Goal: Task Accomplishment & Management: Manage account settings

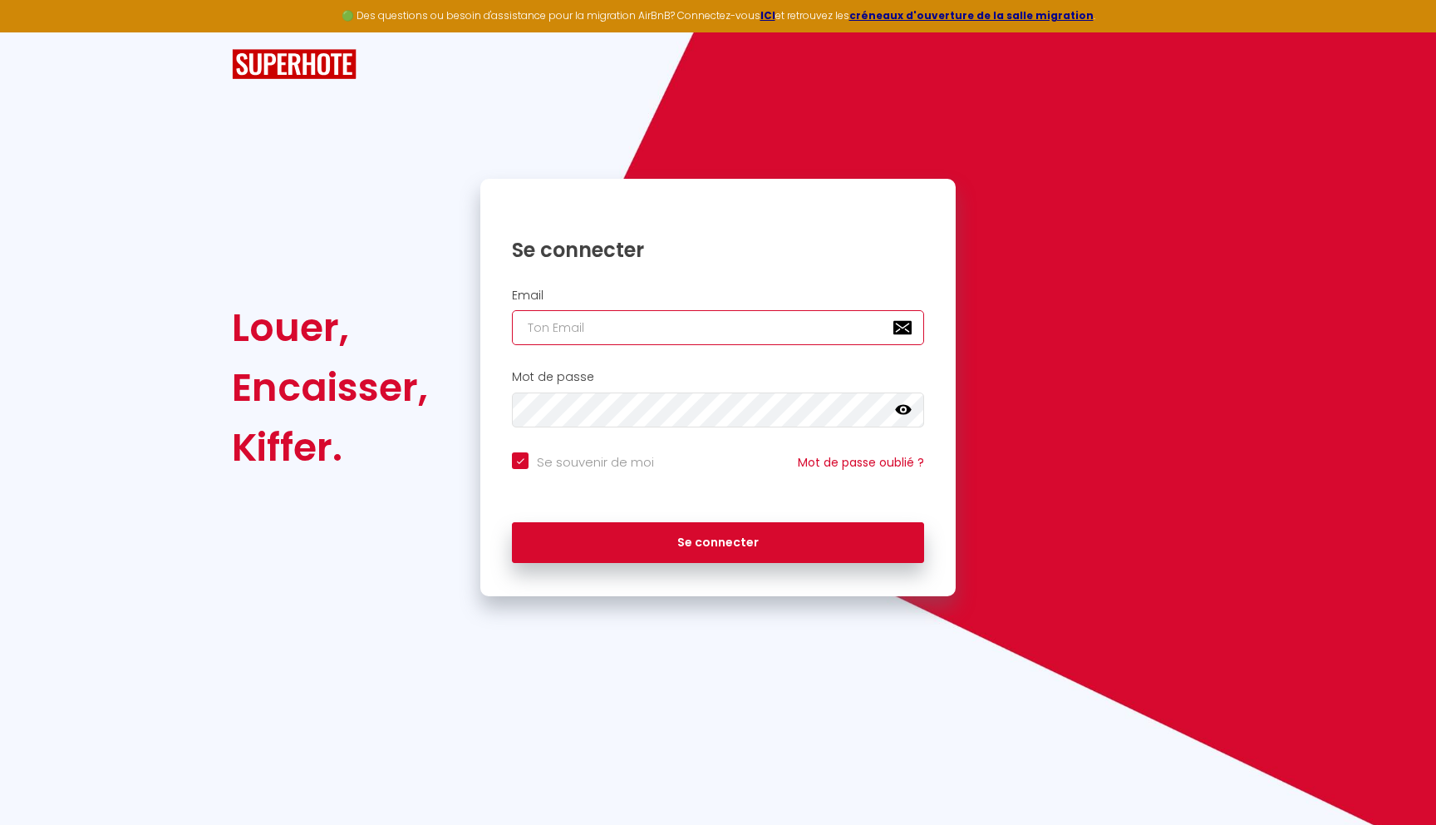
click at [584, 332] on input "email" at bounding box center [718, 327] width 412 height 35
type input "[EMAIL_ADDRESS][DOMAIN_NAME]"
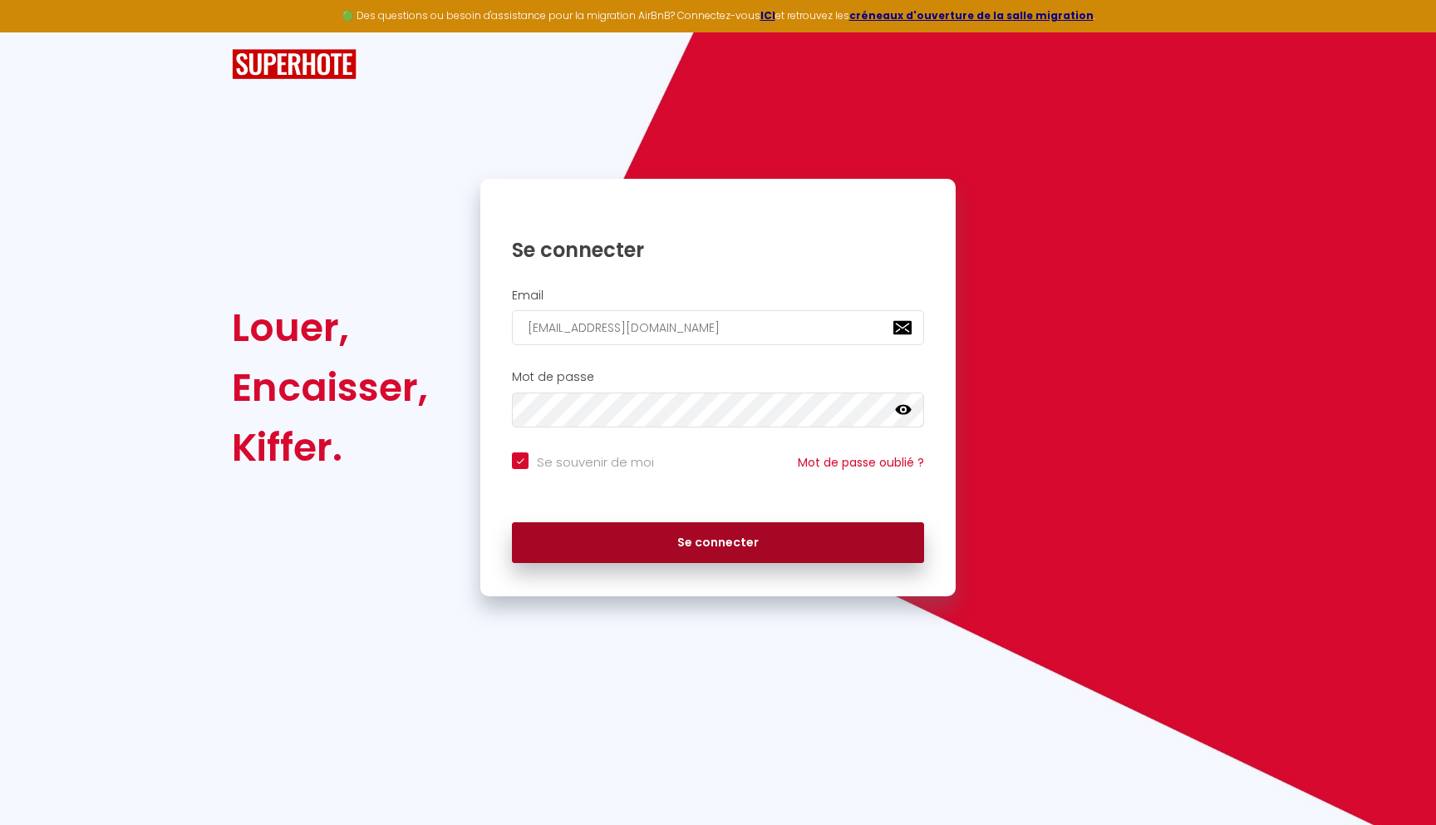
click at [668, 549] on button "Se connecter" at bounding box center [718, 543] width 412 height 42
checkbox input "true"
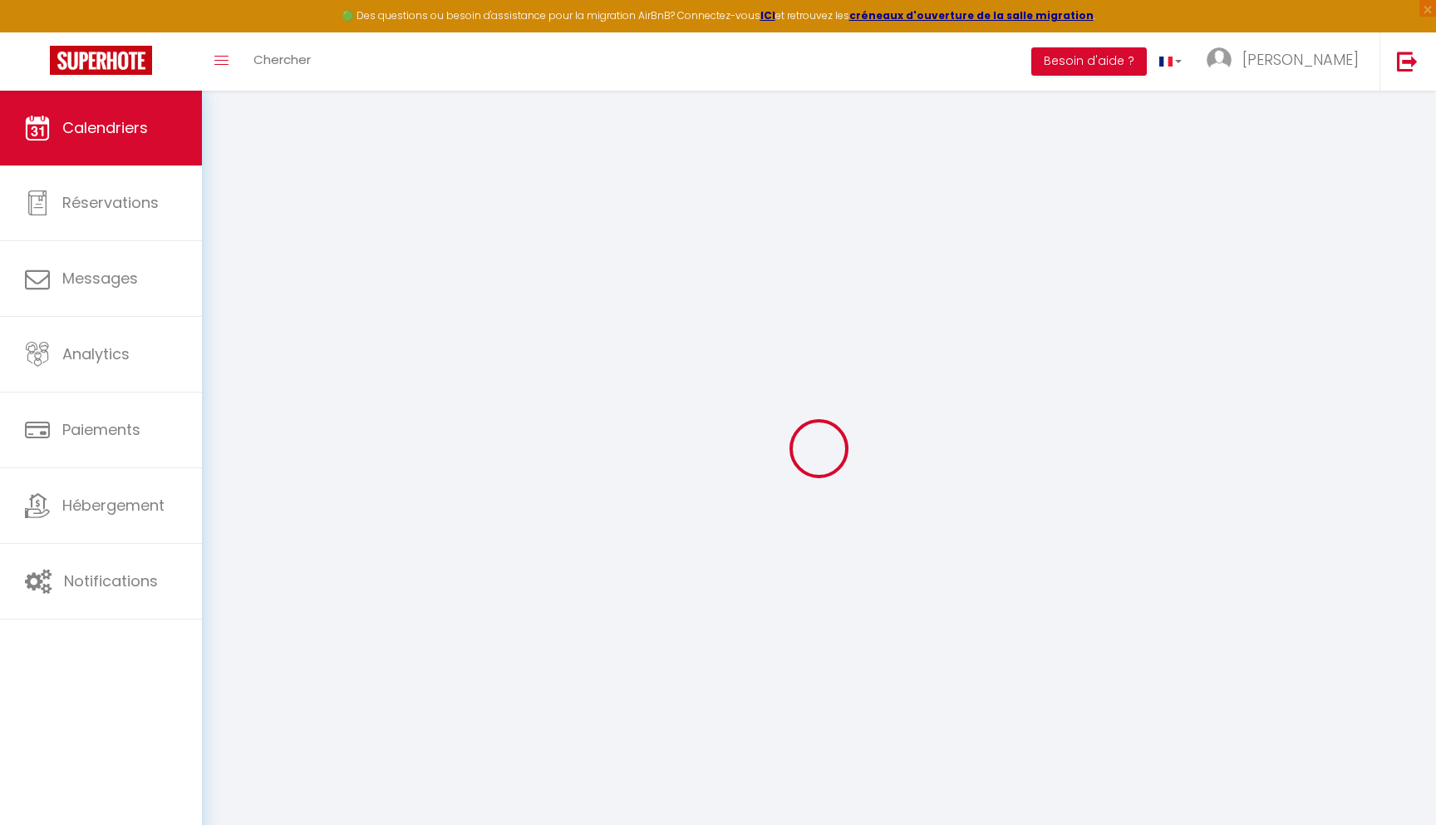
select select
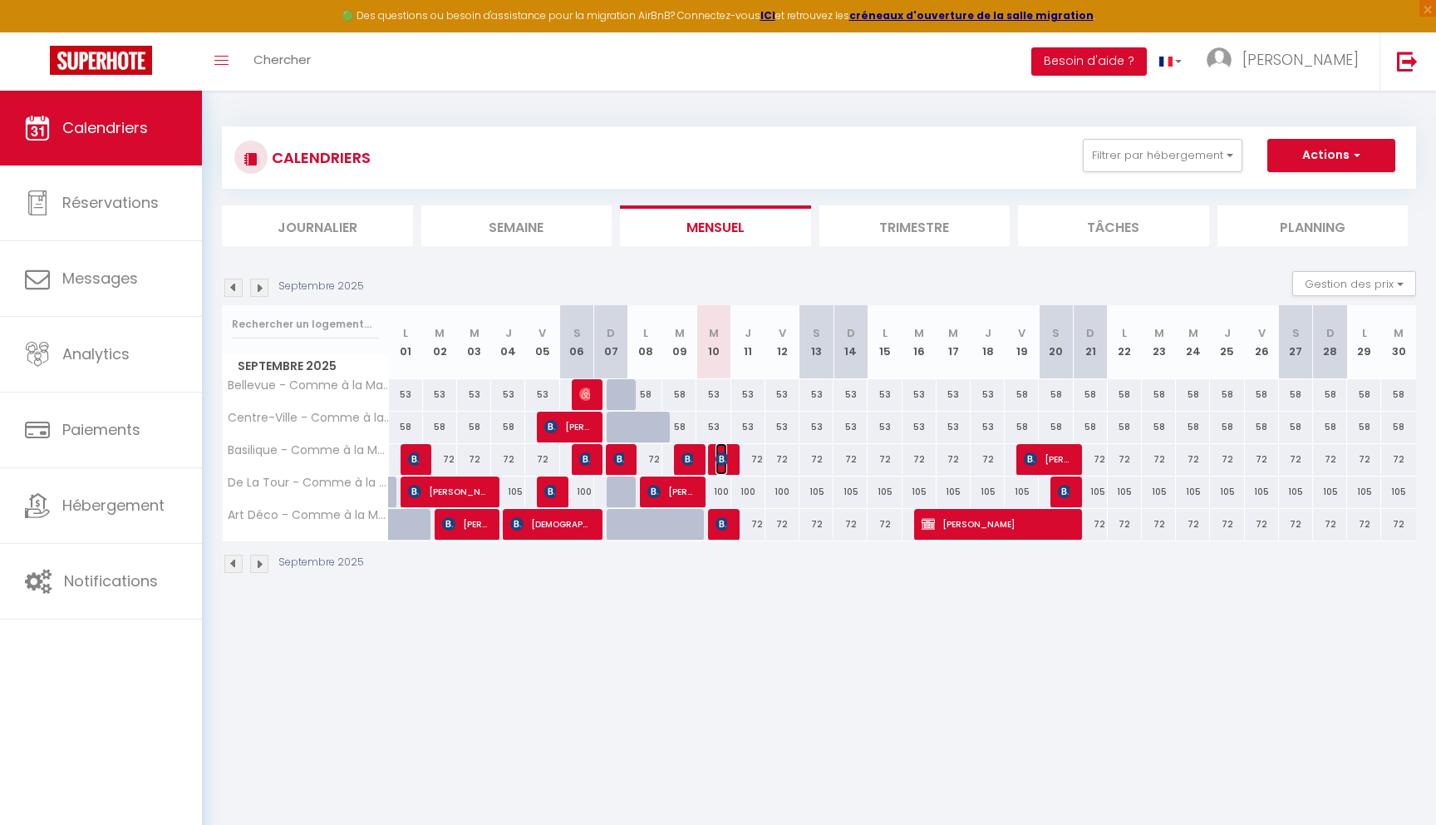
click at [721, 462] on img at bounding box center [722, 458] width 13 height 13
select select "OK"
select select "KO"
select select "0"
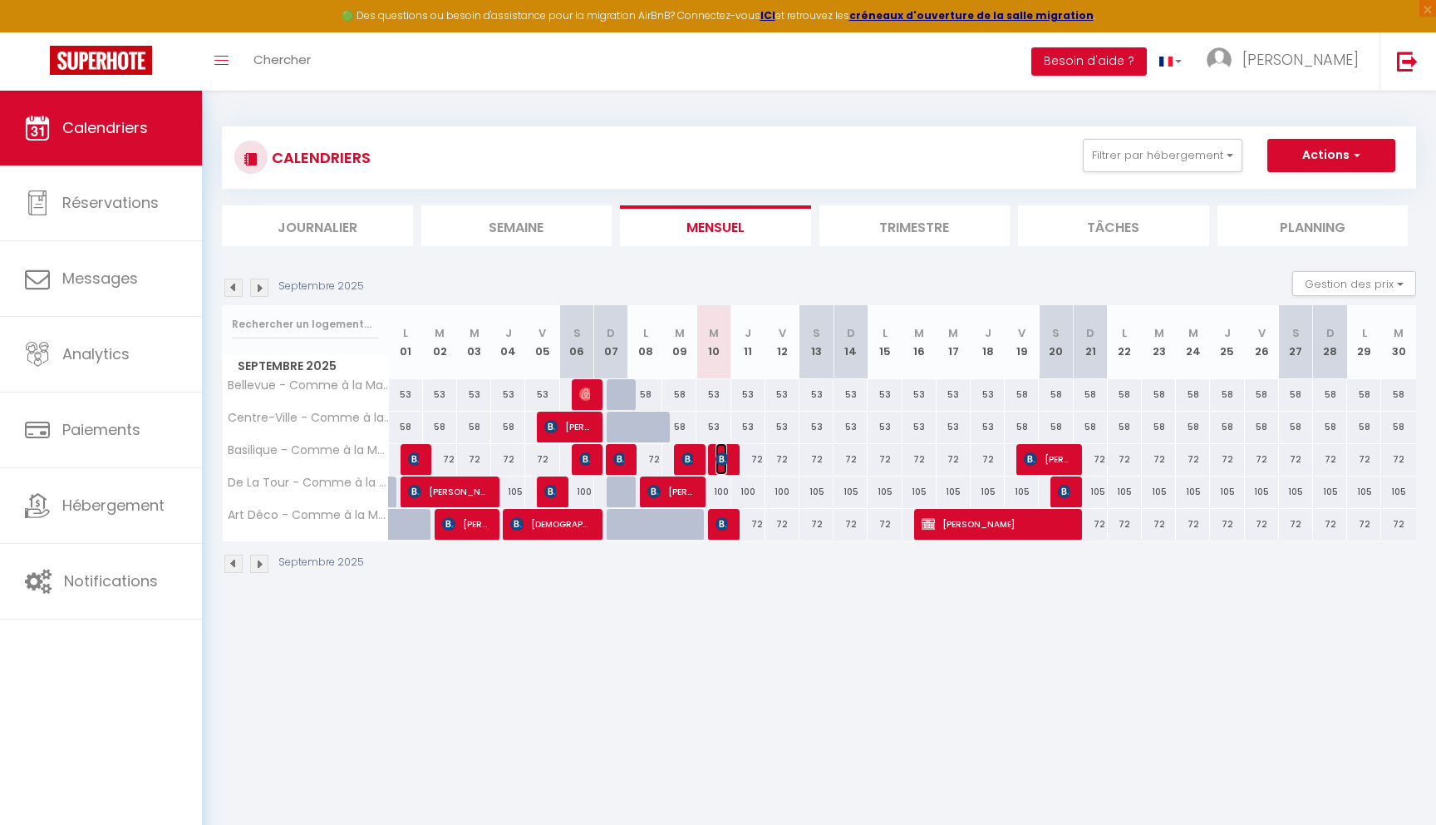
select select "1"
select select
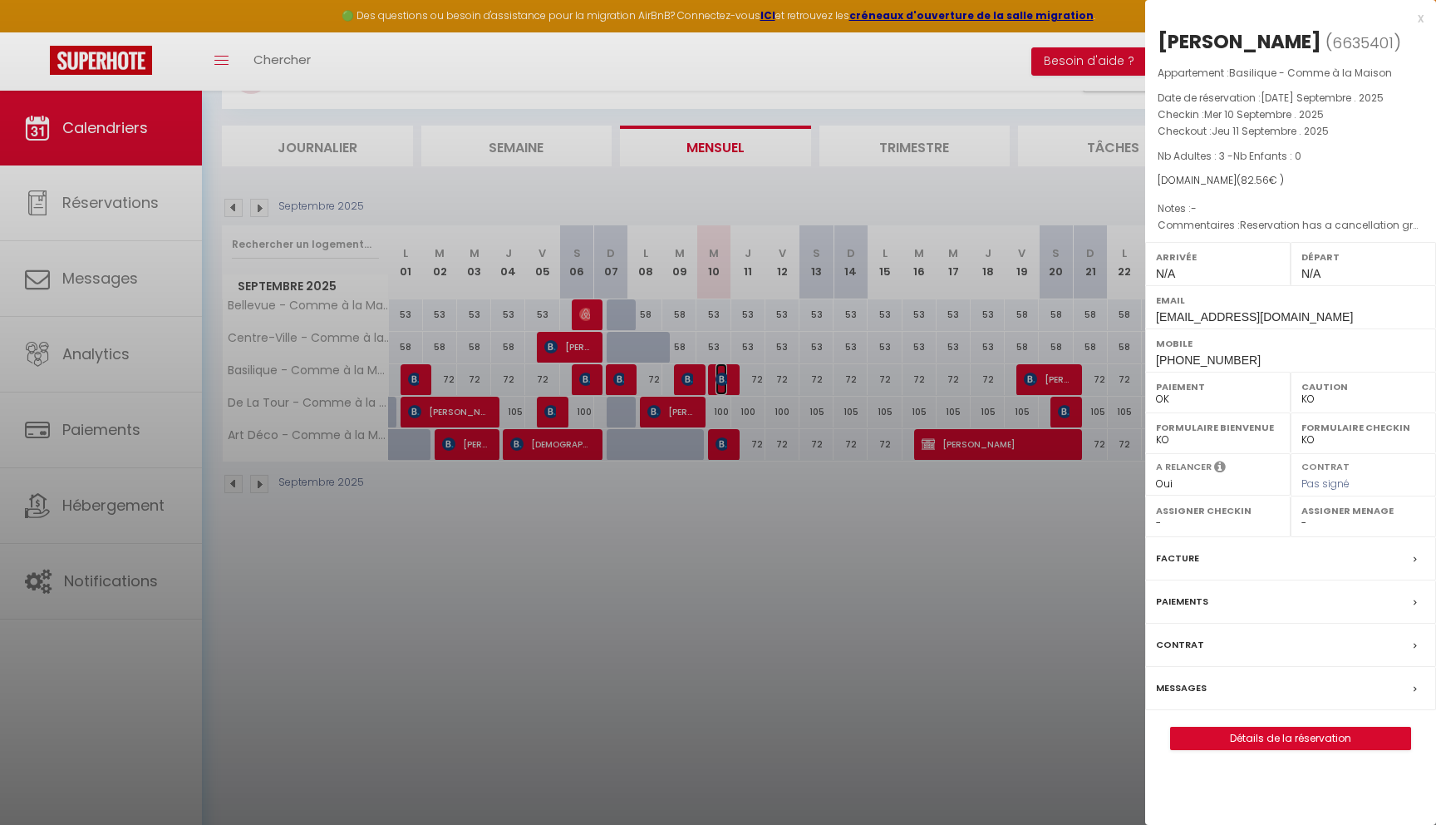
scroll to position [91, 0]
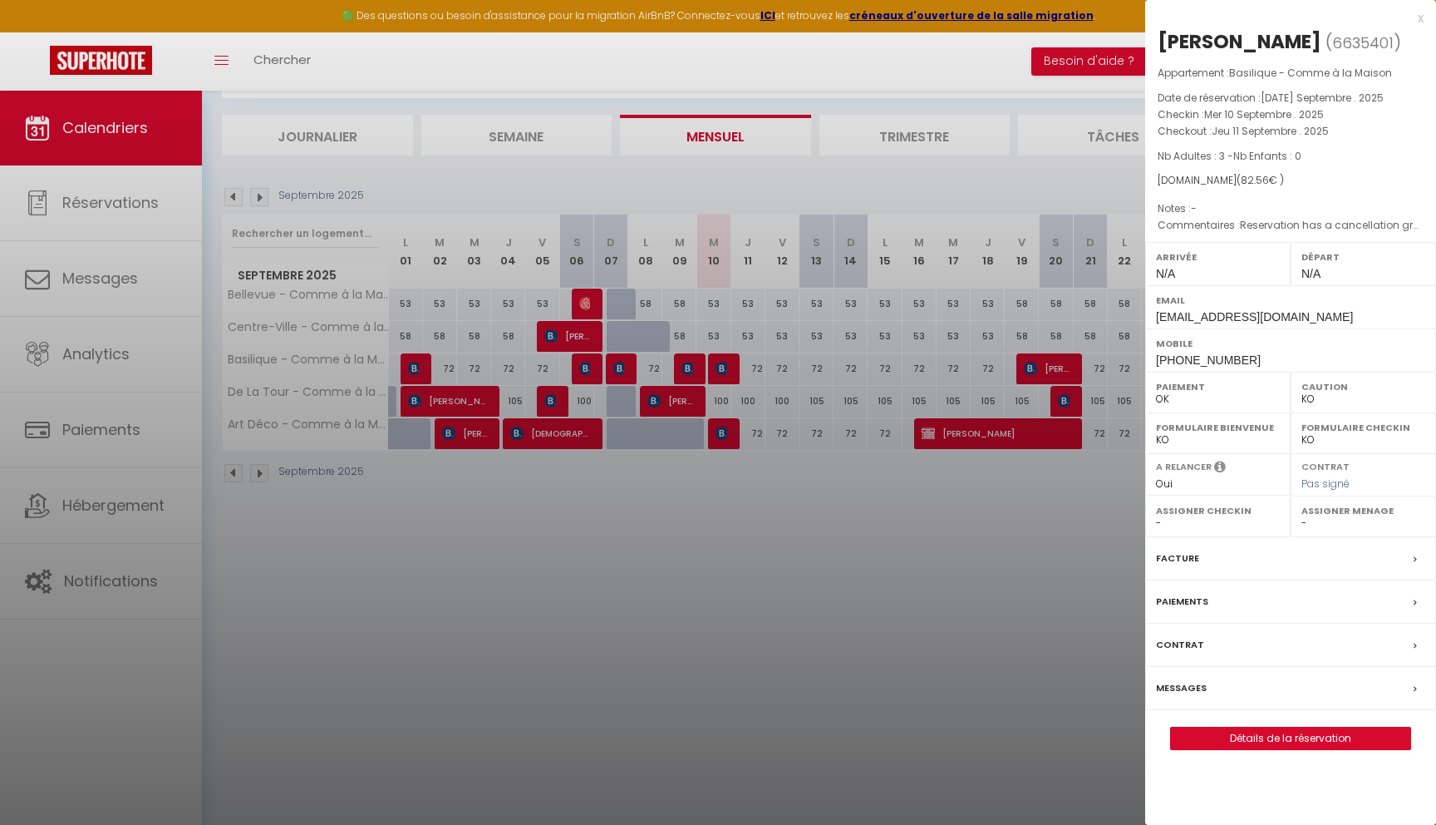
click at [1184, 689] on label "Messages" at bounding box center [1181, 687] width 51 height 17
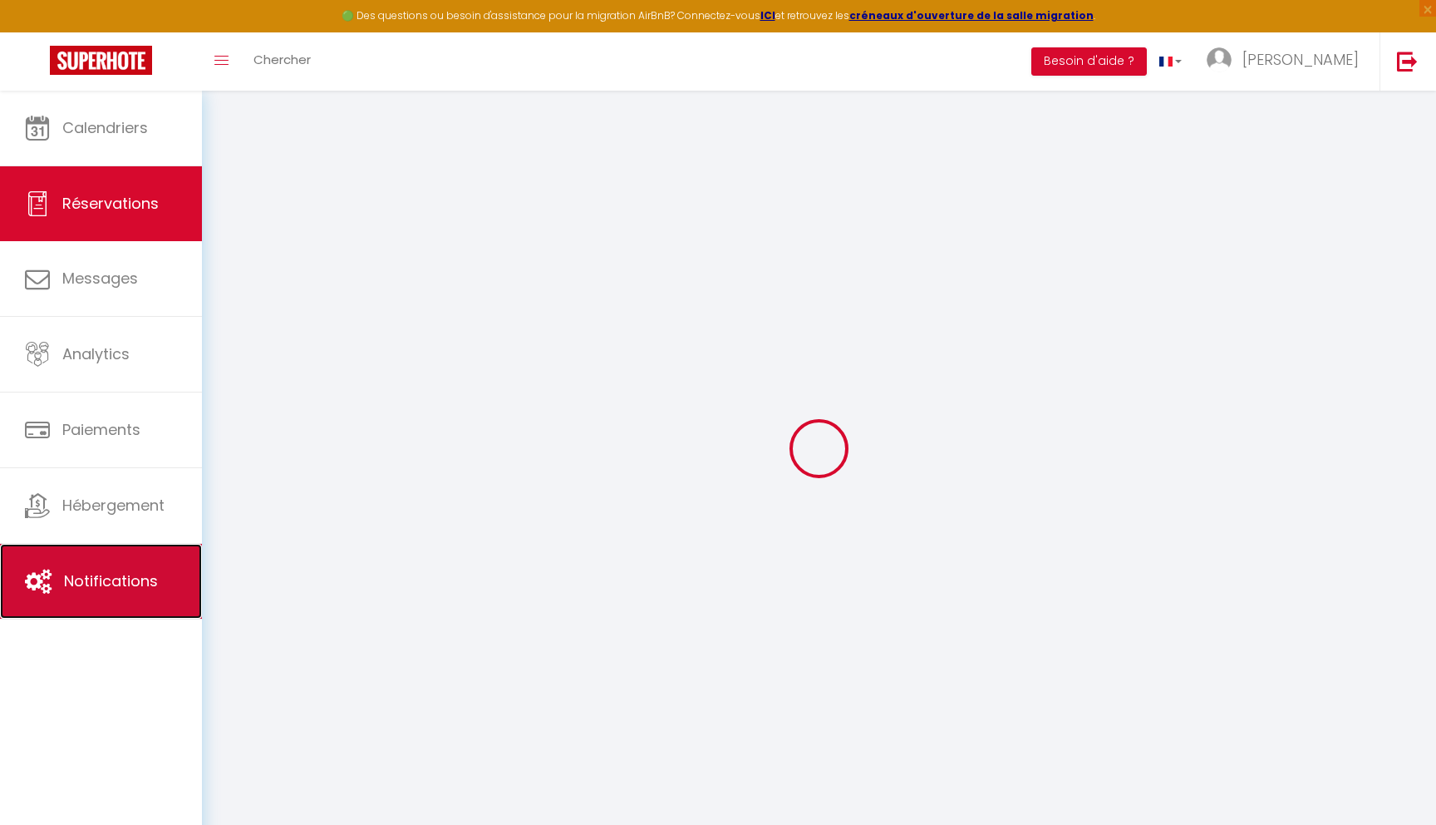
click at [123, 579] on span "Notifications" at bounding box center [111, 580] width 94 height 21
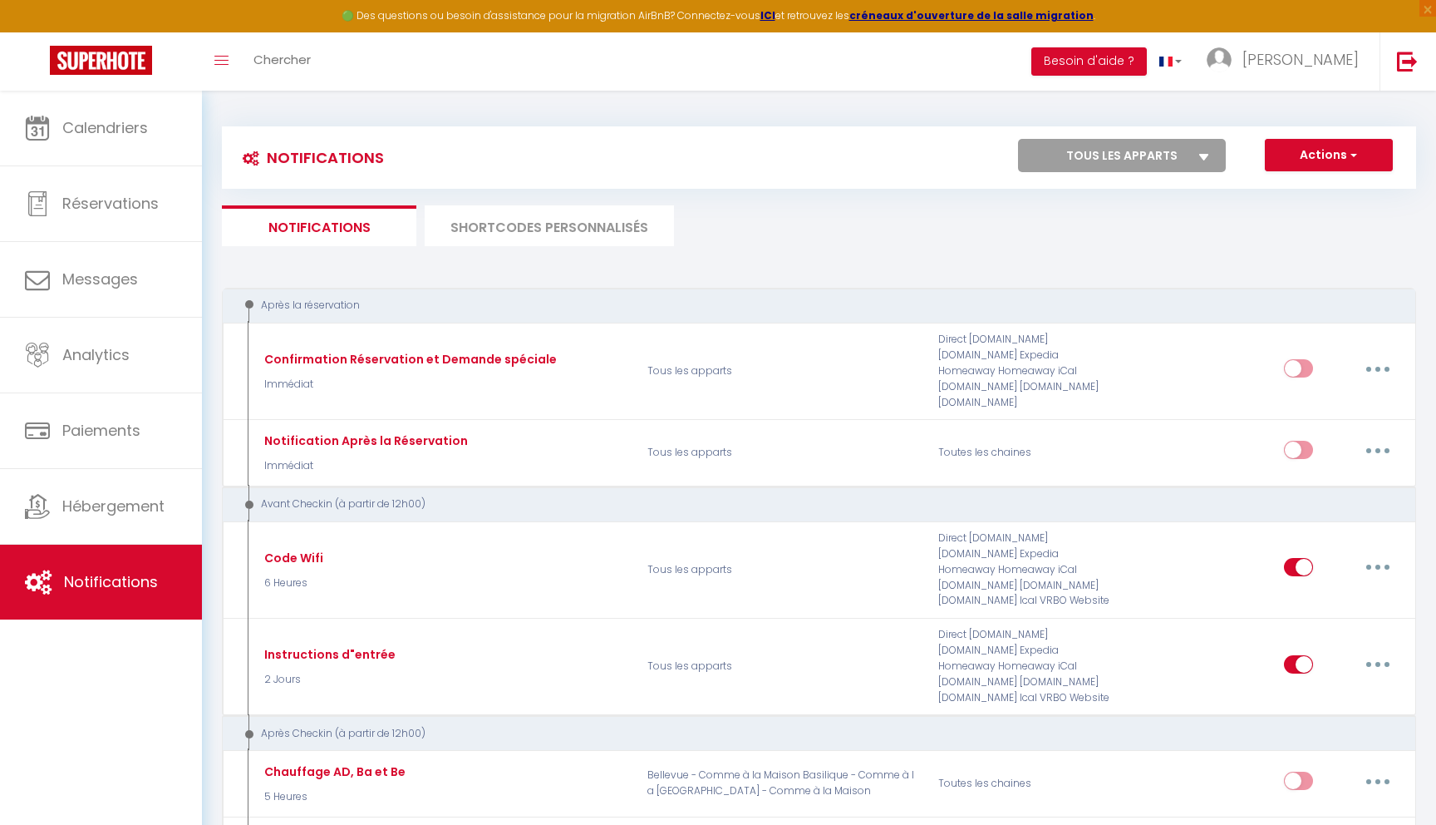
click at [567, 232] on li "SHORTCODES PERSONNALISÉS" at bounding box center [549, 225] width 249 height 41
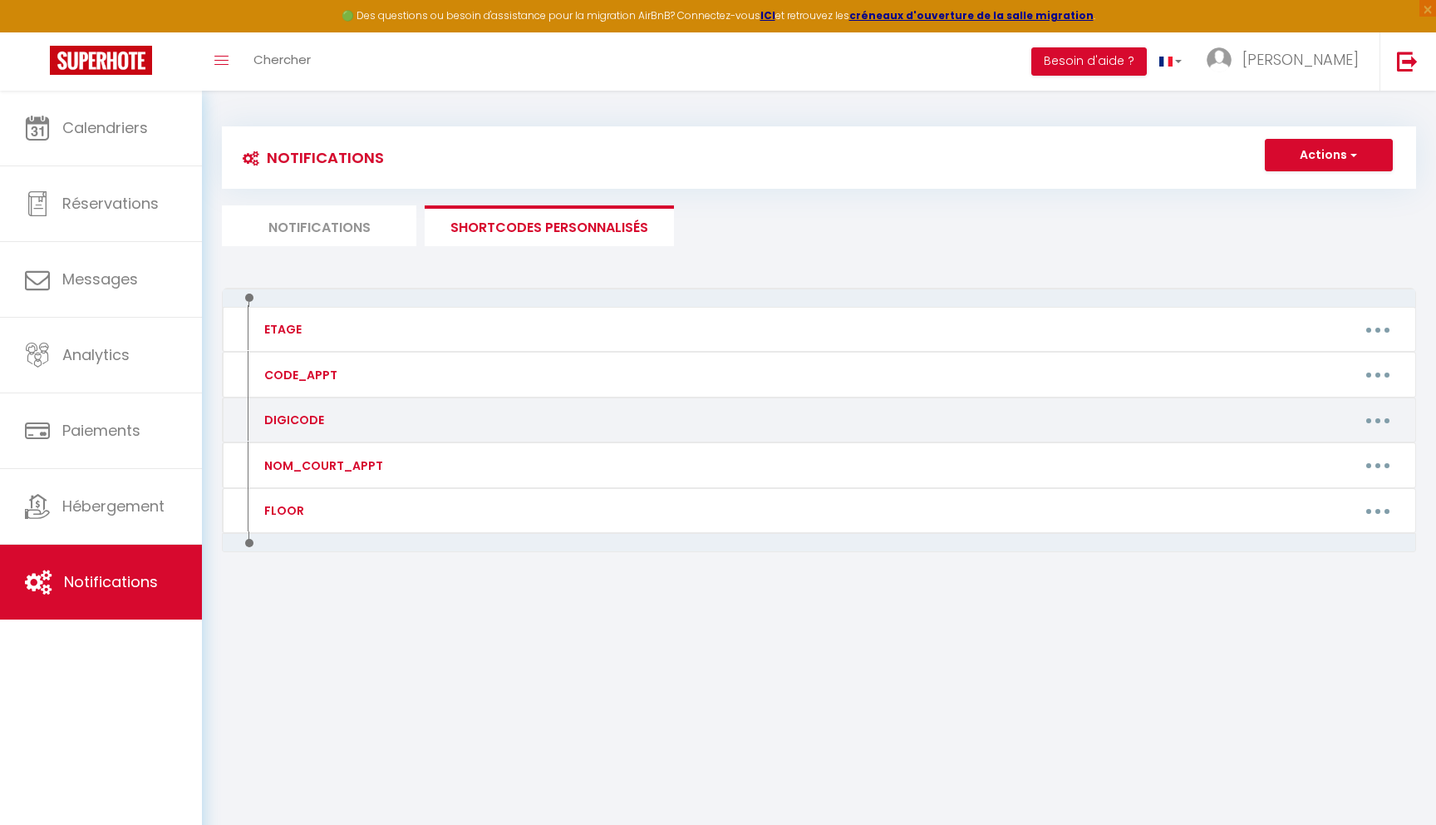
click at [1364, 412] on button "button" at bounding box center [1378, 419] width 47 height 27
click at [1333, 456] on link "Editer" at bounding box center [1334, 458] width 123 height 28
type input "DIGICODE"
type textarea "Digicode"
type textarea "9634B"
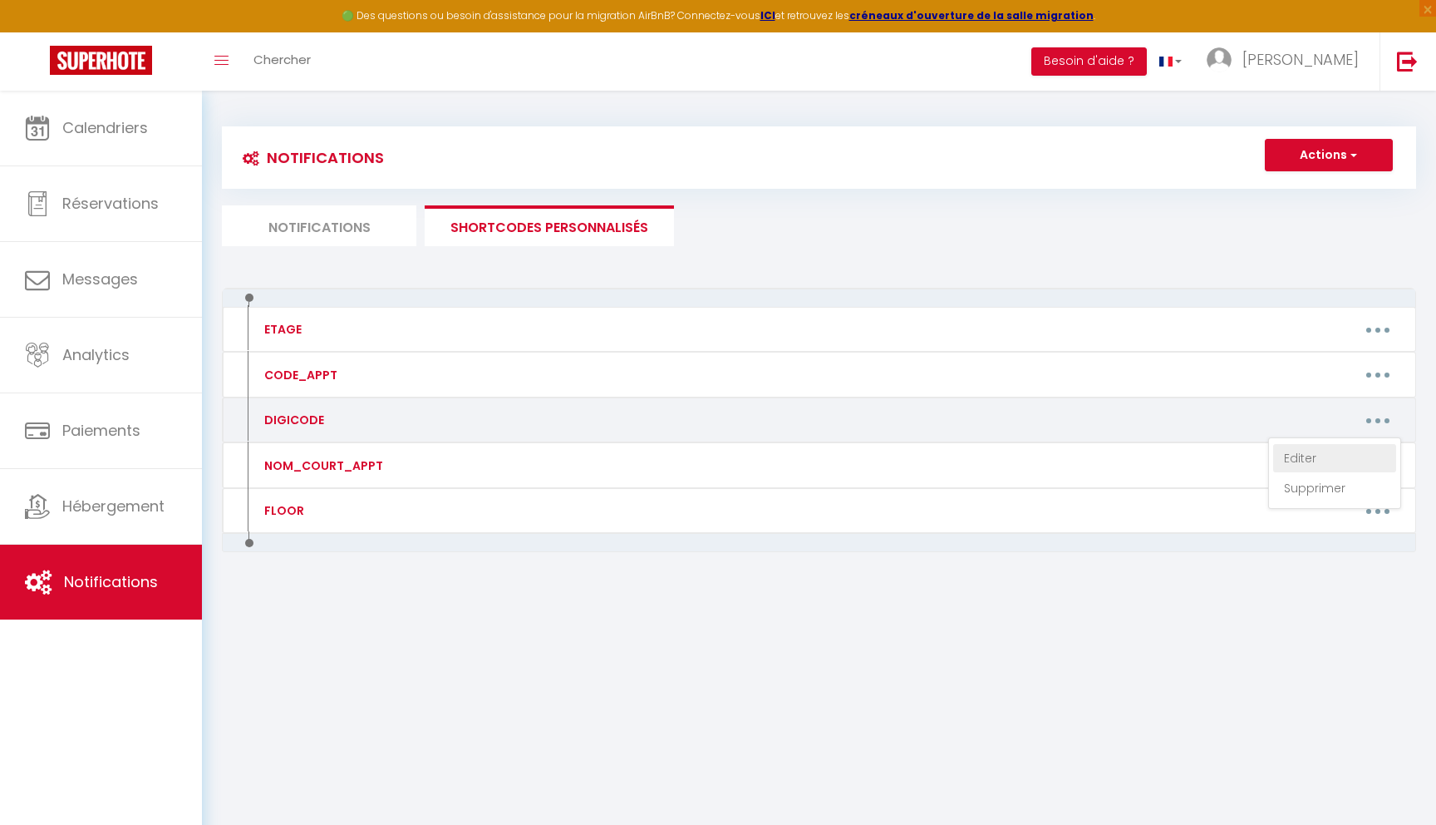
type textarea "9634B"
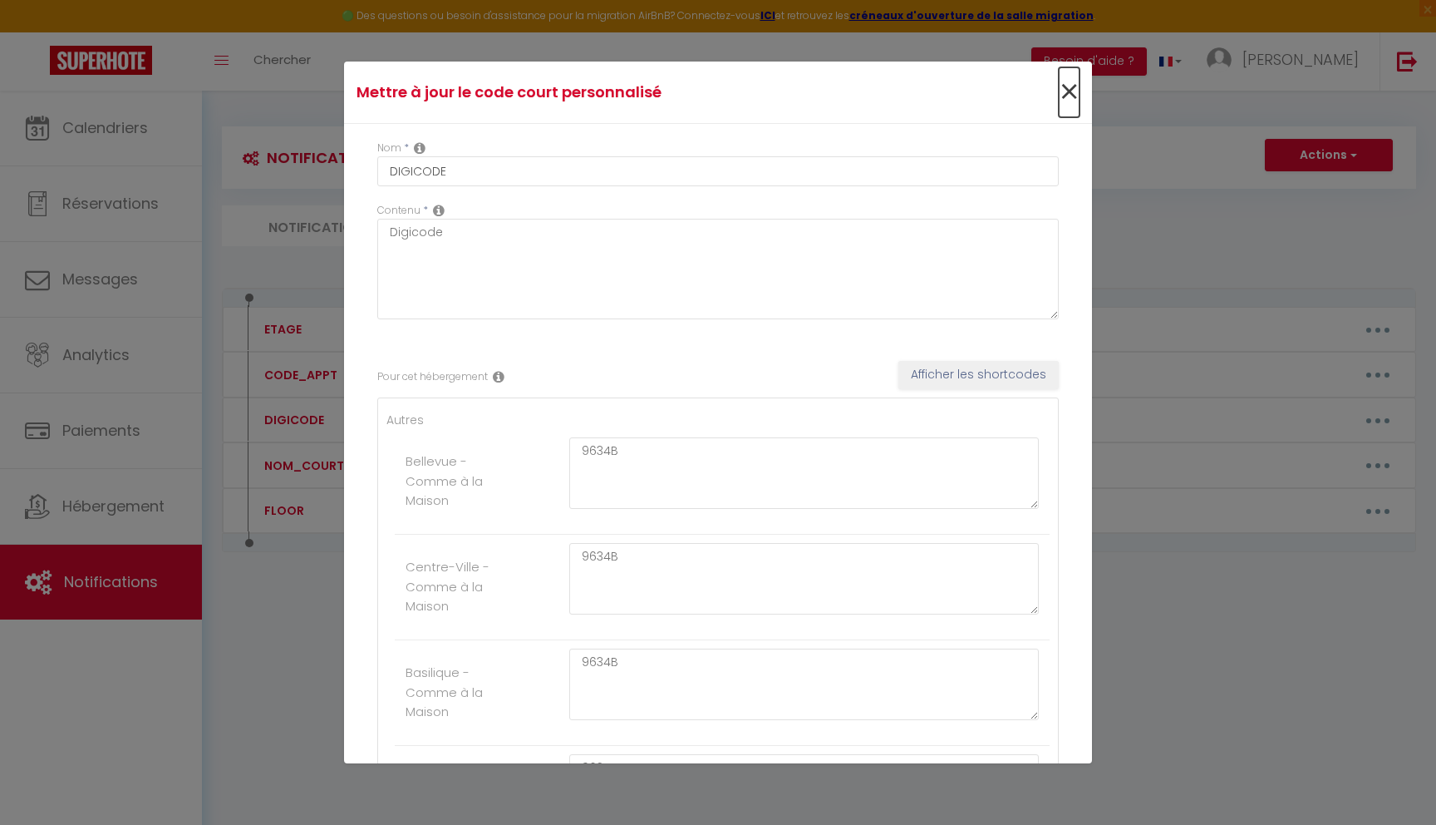
click at [1071, 91] on span "×" at bounding box center [1069, 92] width 21 height 50
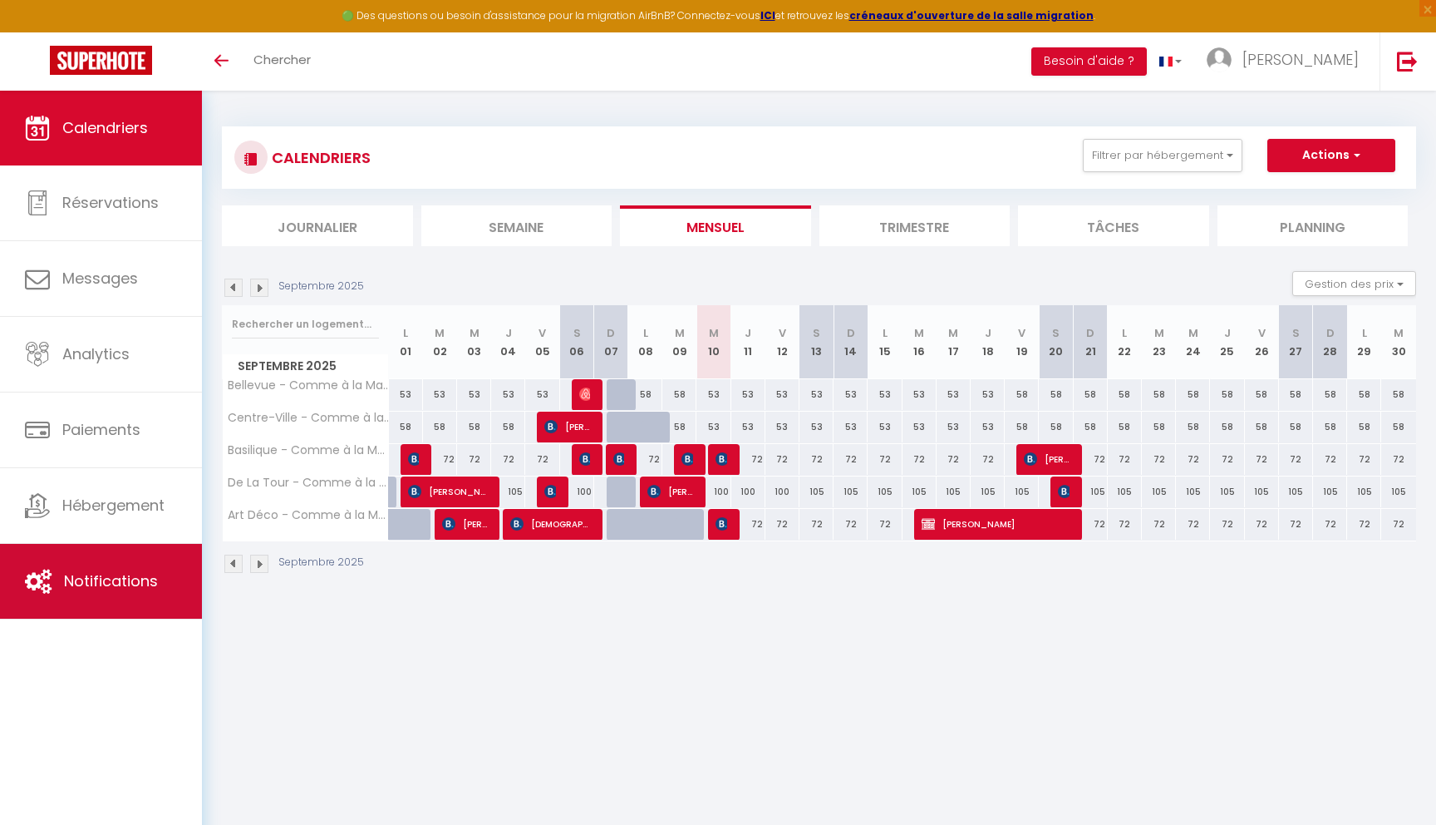
click at [99, 590] on span "Notifications" at bounding box center [111, 580] width 94 height 21
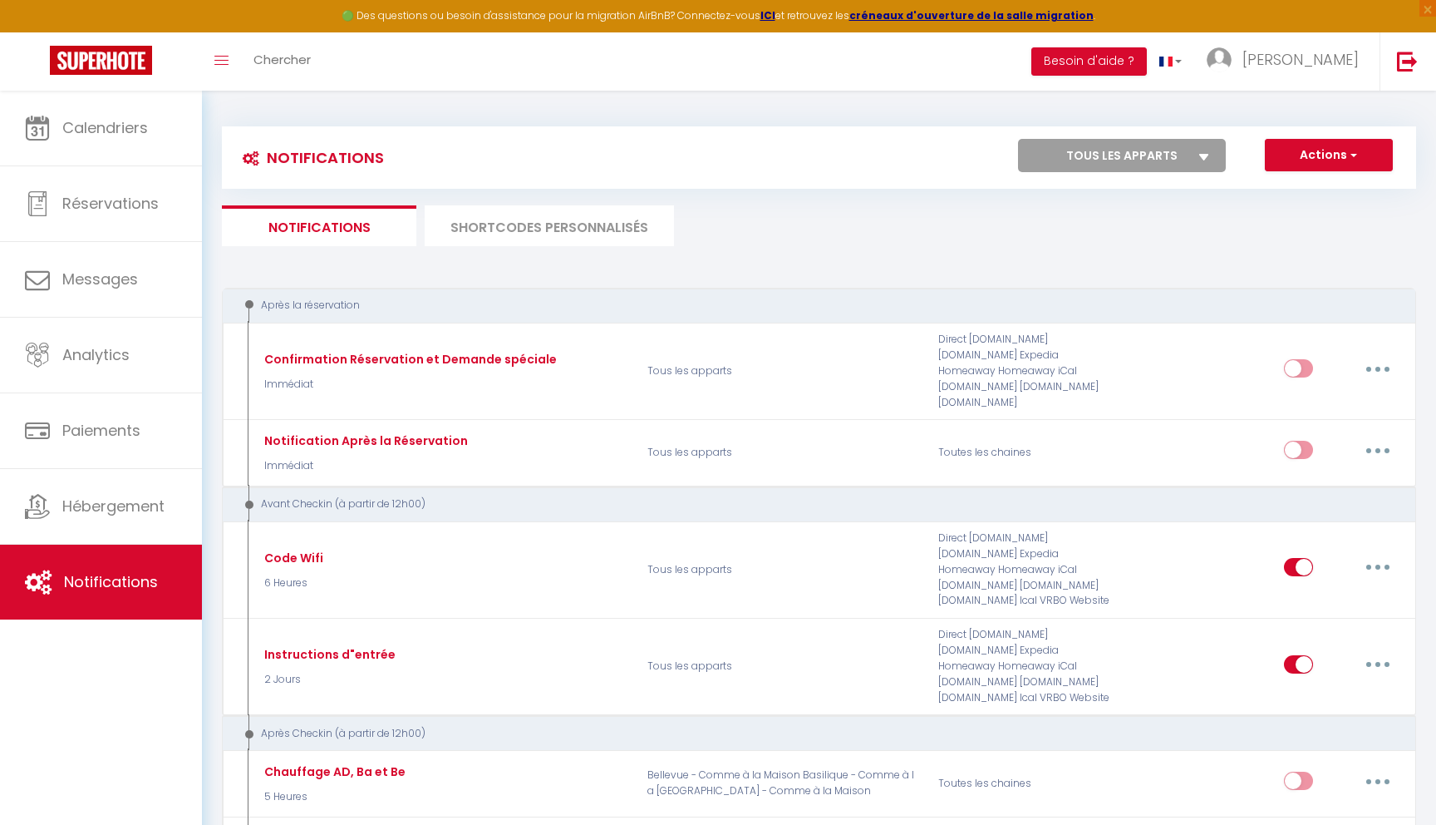
click at [537, 229] on li "SHORTCODES PERSONNALISÉS" at bounding box center [549, 225] width 249 height 41
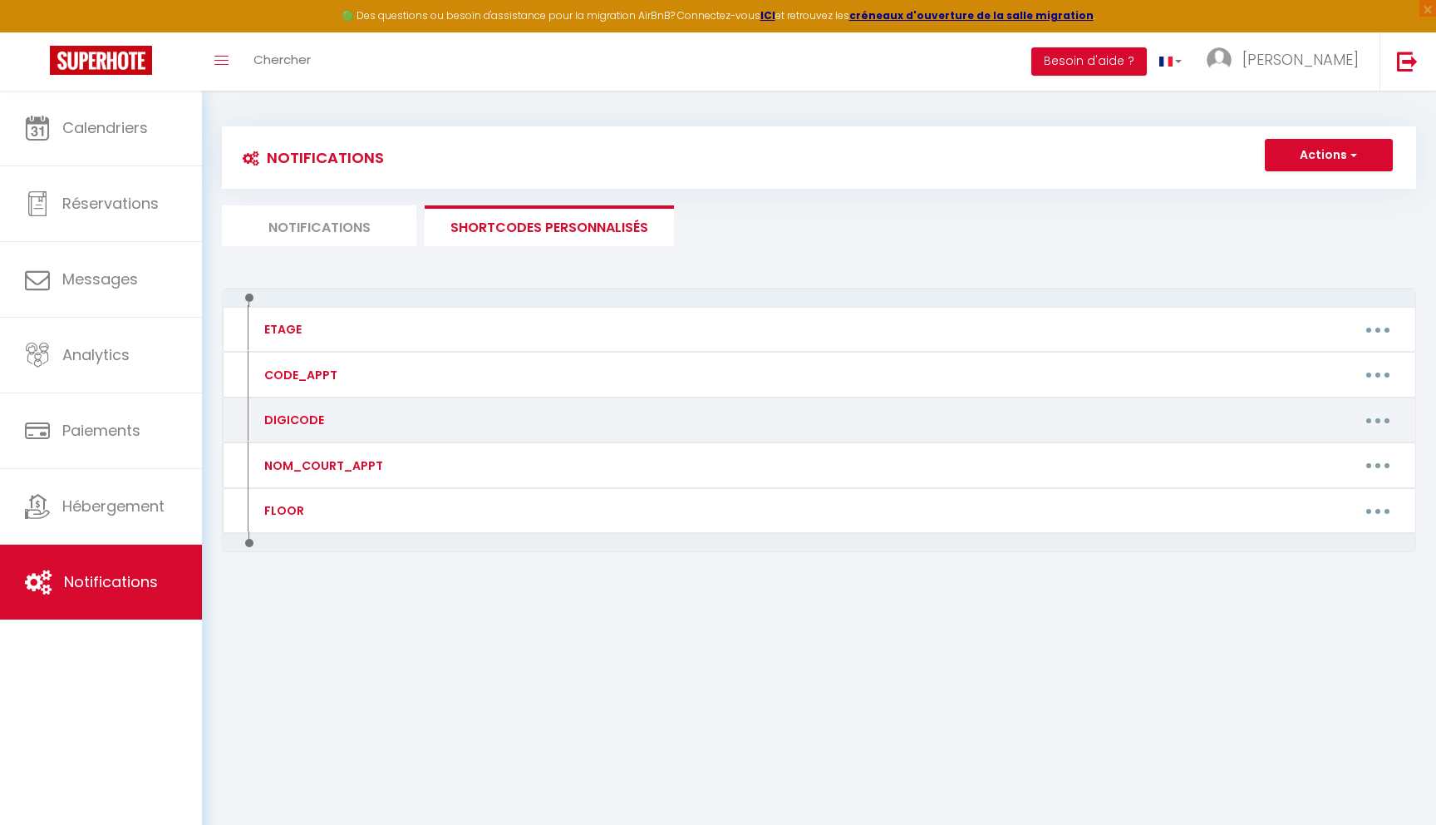
click at [1377, 419] on icon "button" at bounding box center [1378, 420] width 5 height 5
click at [1314, 453] on link "Editer" at bounding box center [1334, 458] width 123 height 28
type input "DIGICODE"
type textarea "Digicode"
type textarea "9634B"
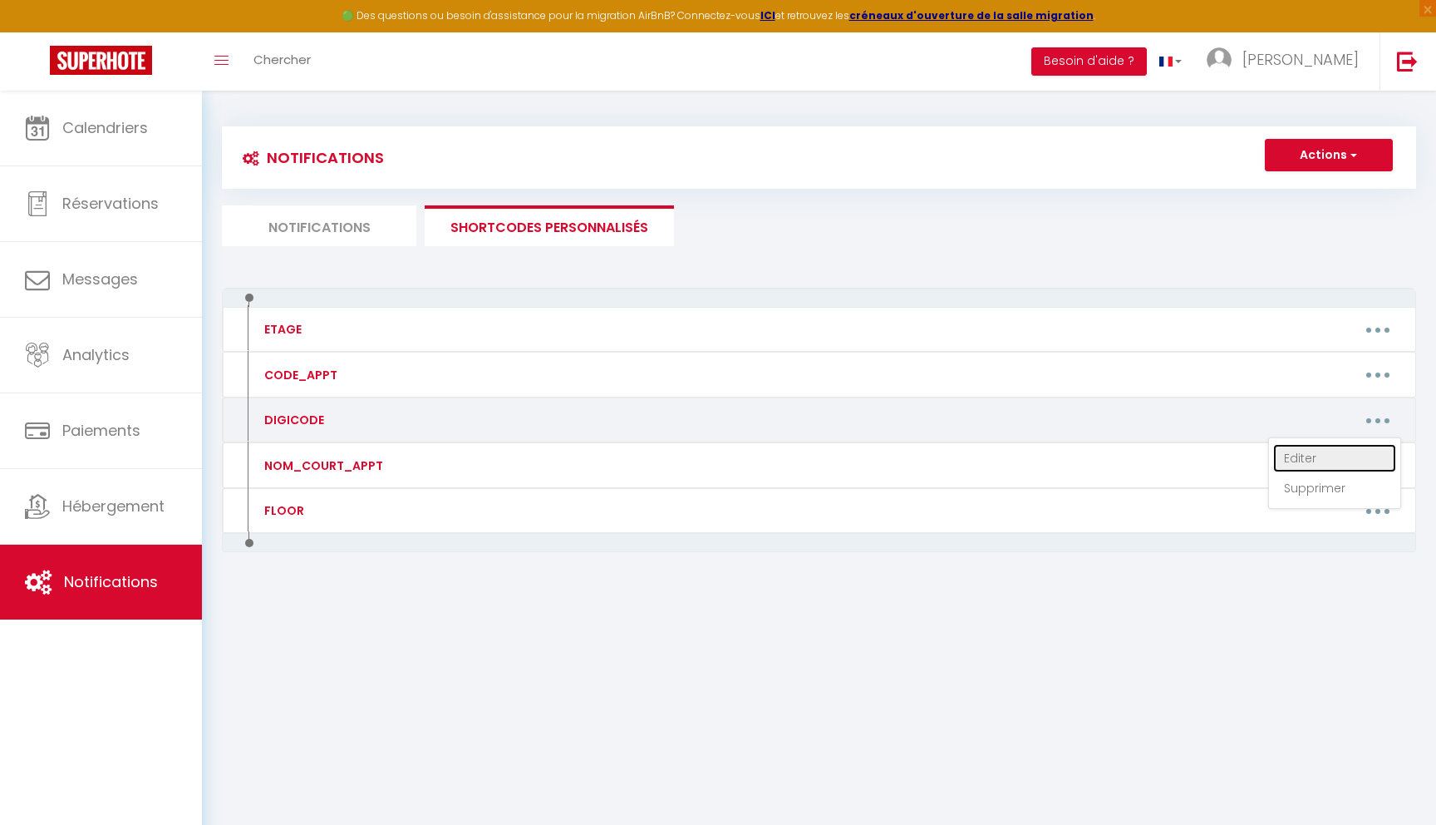
type textarea "9634B"
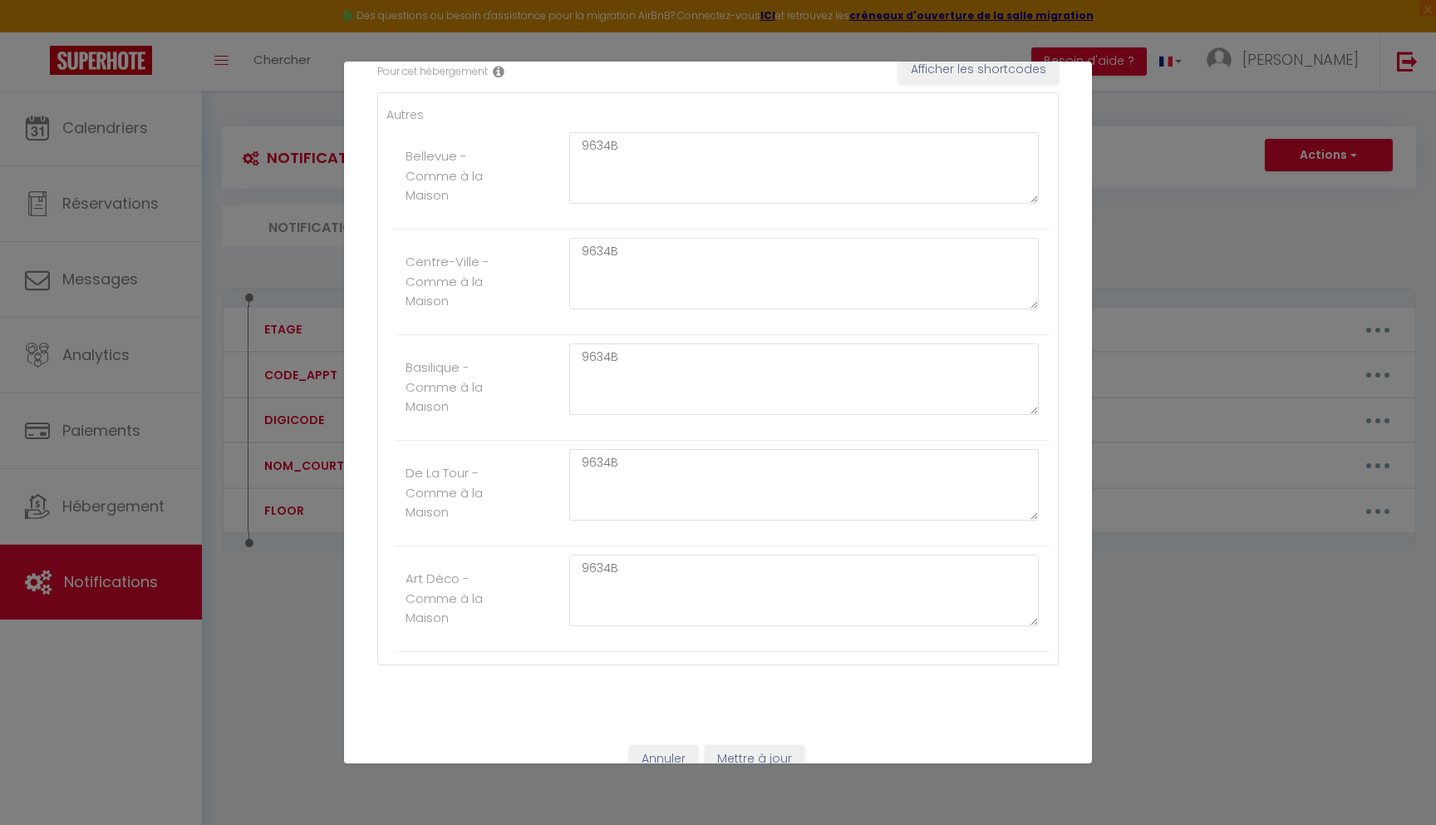
scroll to position [278, 0]
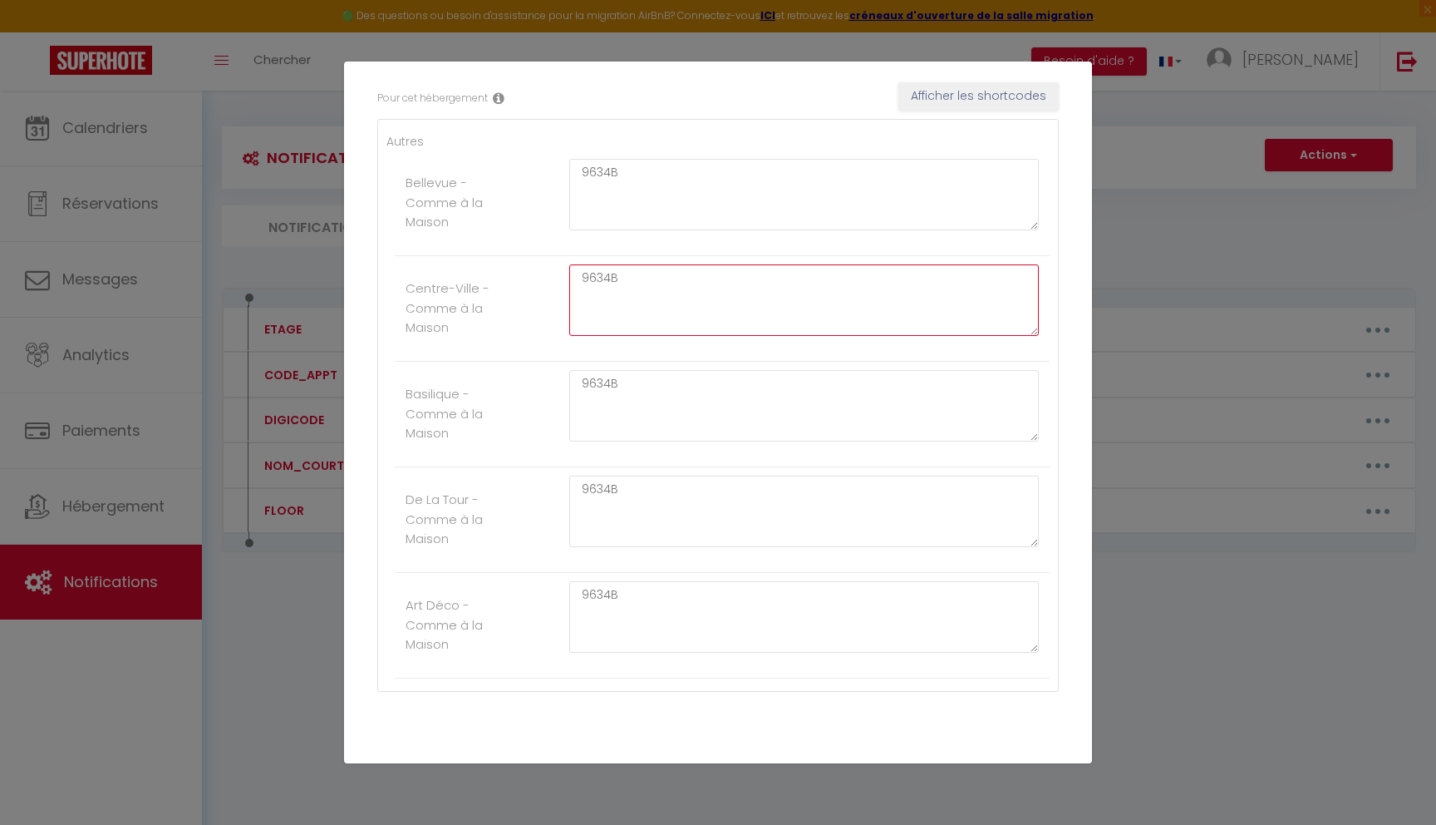
drag, startPoint x: 642, startPoint y: 275, endPoint x: 480, endPoint y: 270, distance: 161.3
click at [480, 270] on li "Centre-Ville - Comme à la Maison 9634B" at bounding box center [722, 309] width 655 height 106
click at [1311, 703] on div "Mettre à jour le code court personnalisé × Nom * DIGICODE Contenu * Digicode Po…" at bounding box center [718, 412] width 1436 height 825
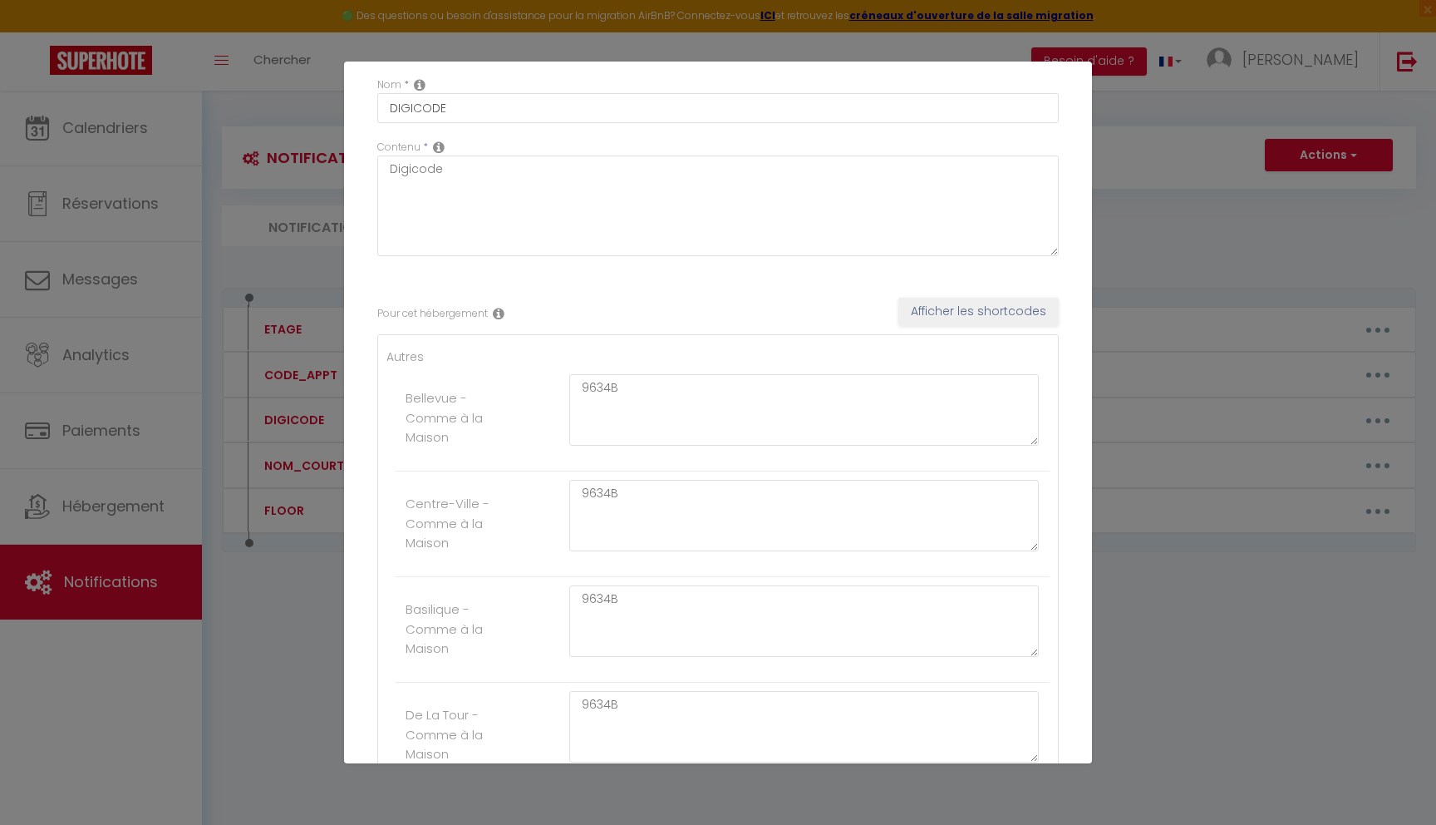
scroll to position [0, 0]
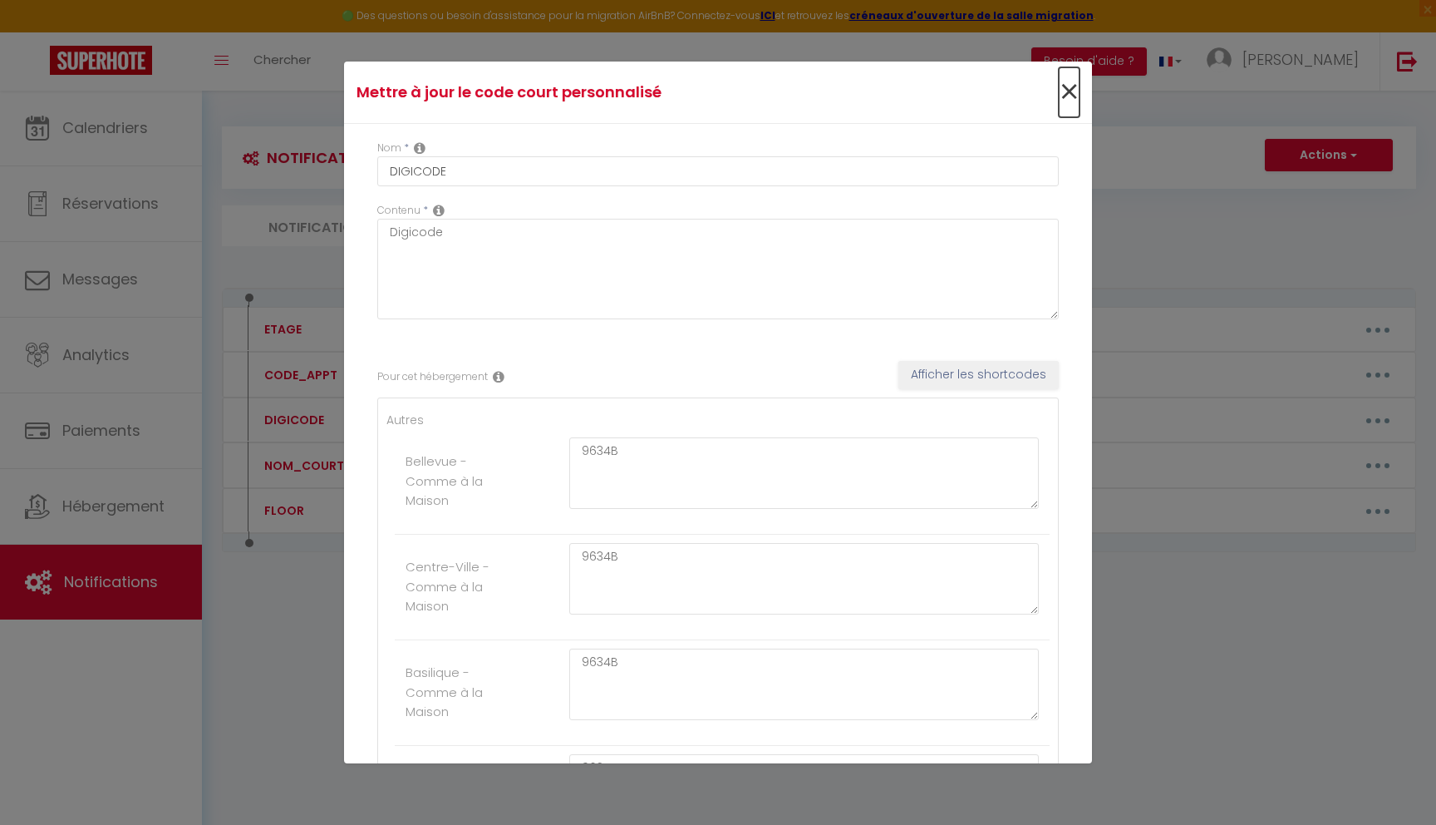
click at [1062, 90] on span "×" at bounding box center [1069, 92] width 21 height 50
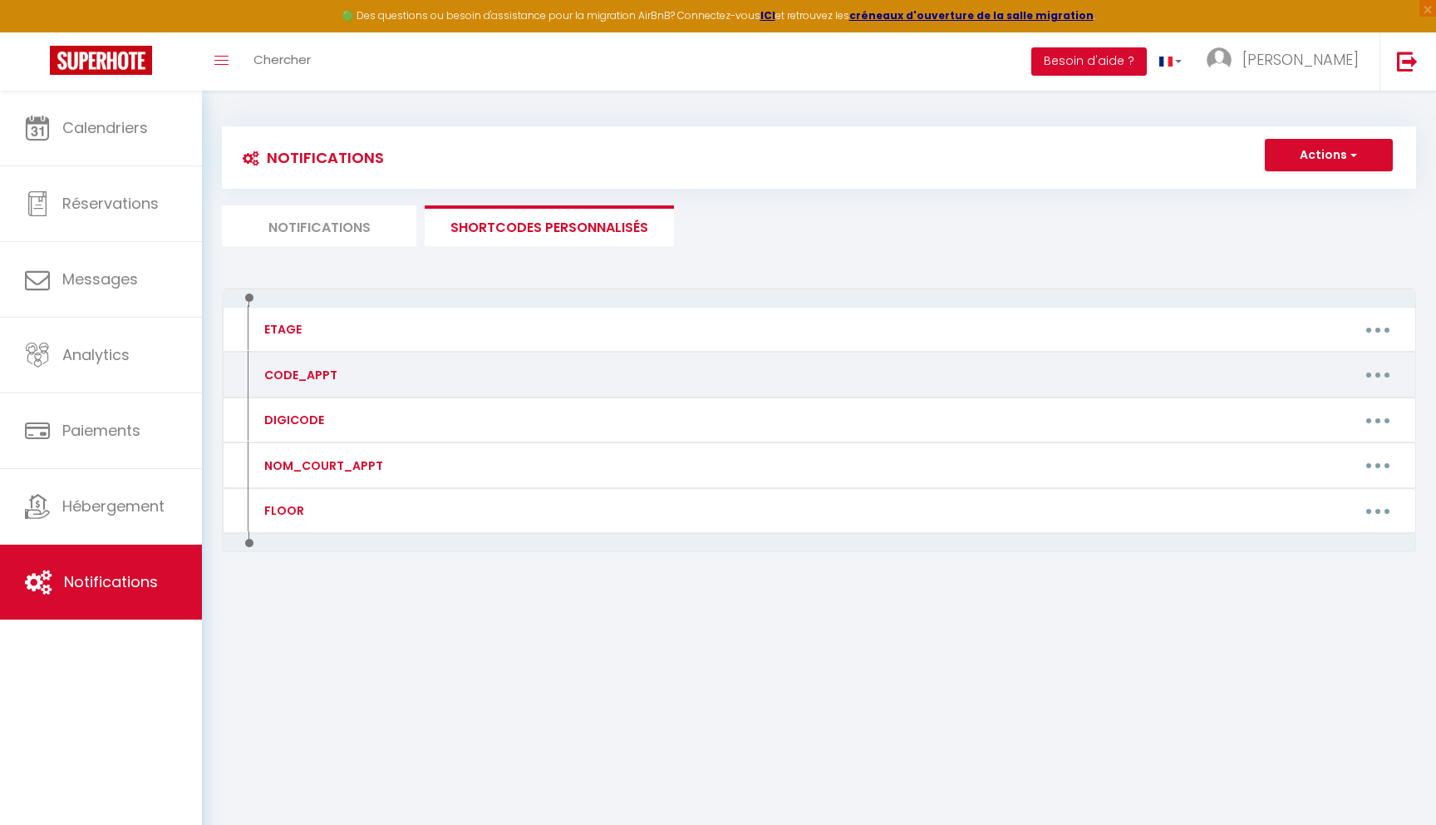
click at [1383, 375] on button "button" at bounding box center [1378, 375] width 47 height 27
click at [1327, 409] on link "Editer" at bounding box center [1334, 412] width 123 height 28
type input "CODE_APPT"
type textarea "Code boite à clés"
type textarea "7864"
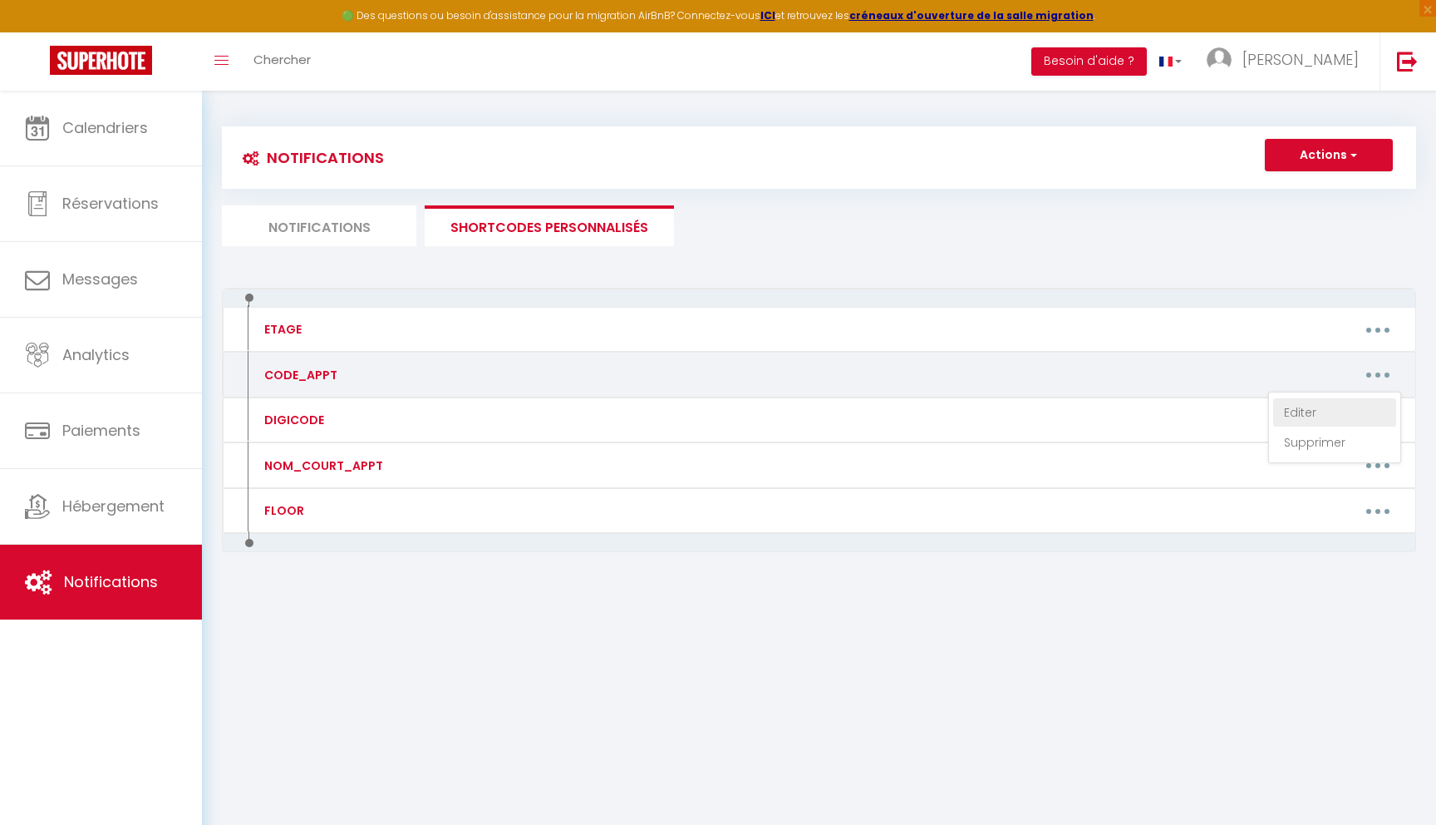
type textarea "1536"
type textarea "6491"
type textarea "9783"
type textarea "6606"
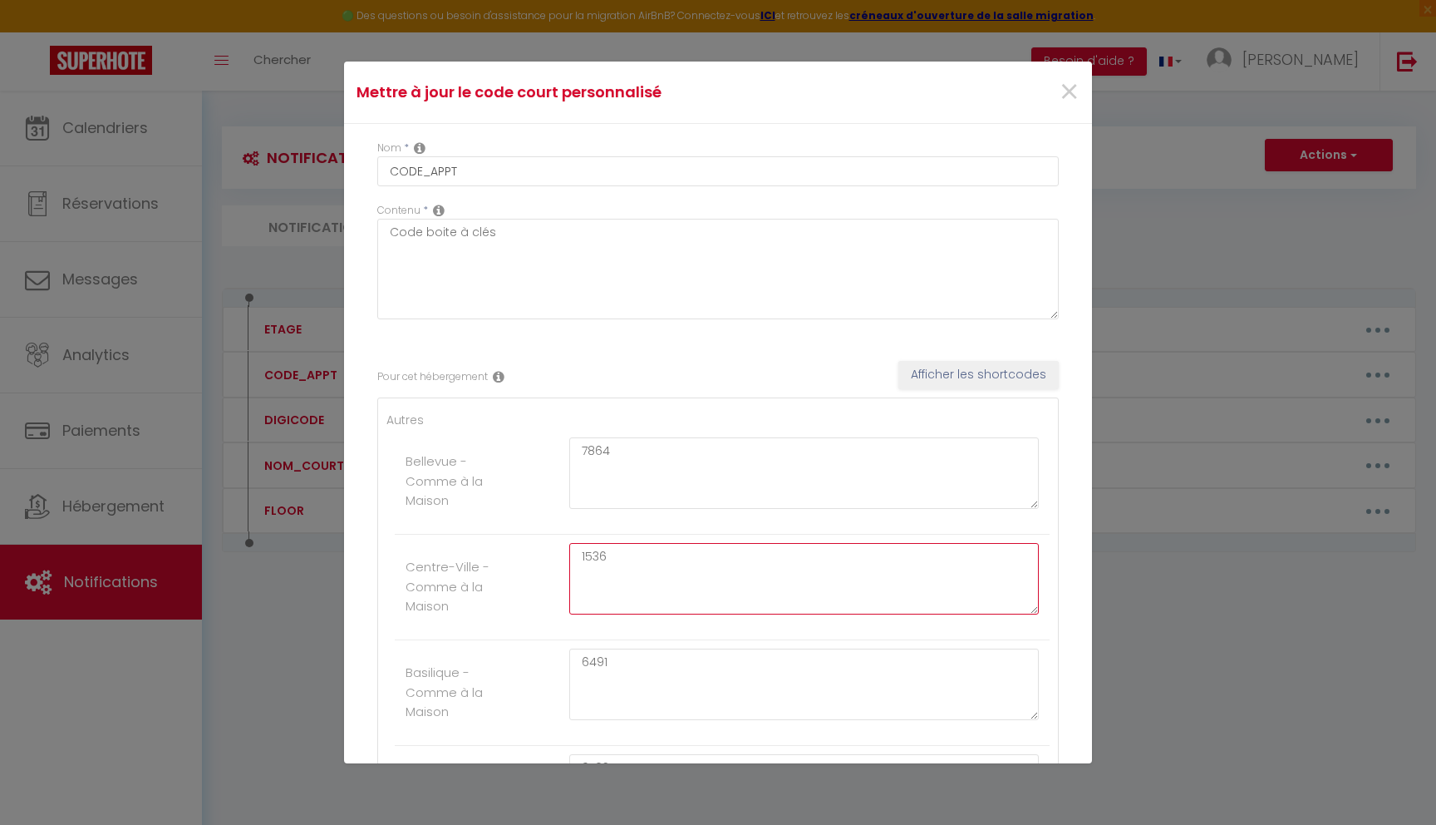
drag, startPoint x: 631, startPoint y: 549, endPoint x: 525, endPoint y: 536, distance: 107.2
click at [525, 536] on li "Centre-Ville - Comme à la Maison 1536" at bounding box center [722, 587] width 655 height 106
click at [643, 596] on textarea "1511" at bounding box center [804, 578] width 470 height 71
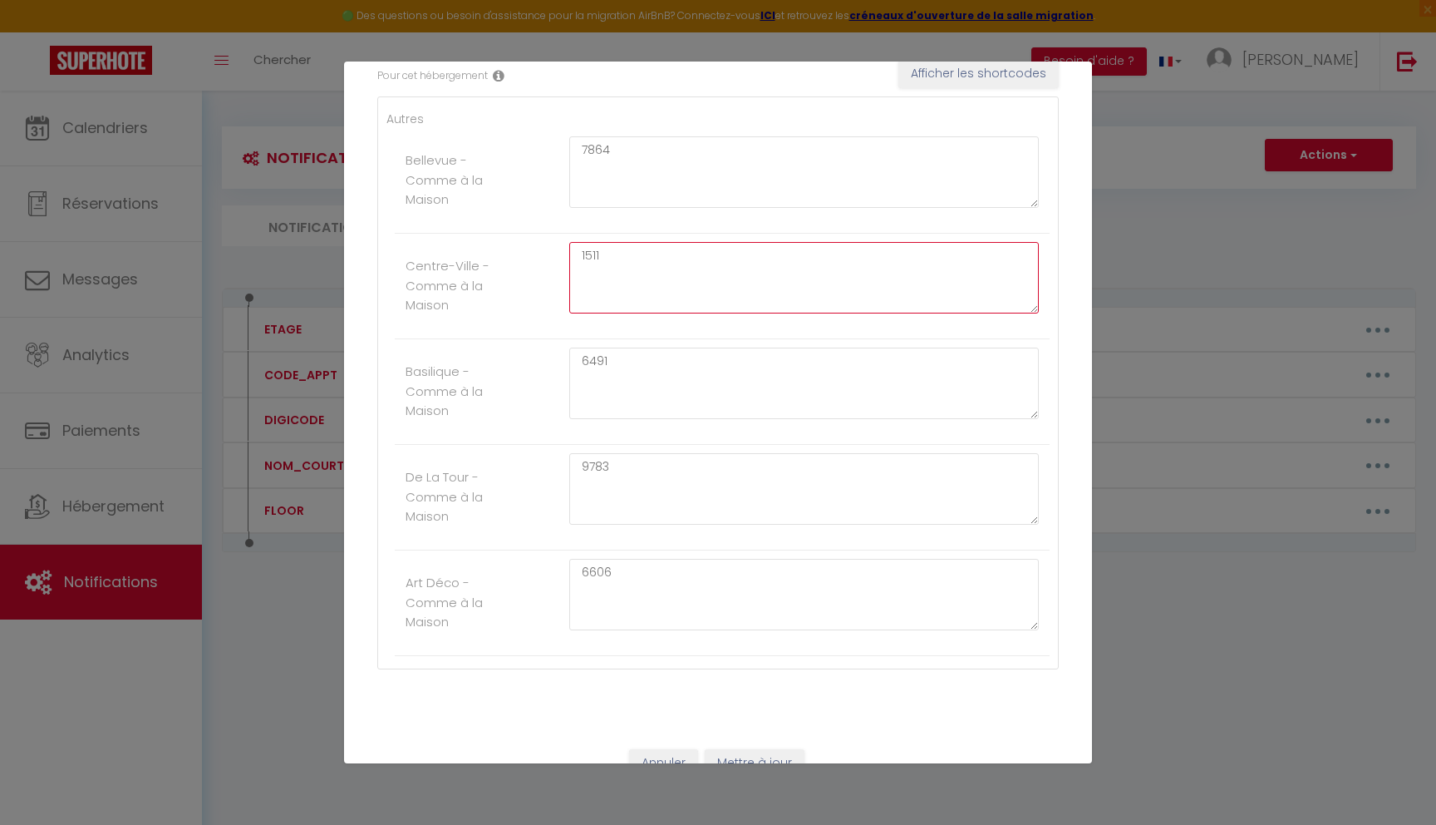
scroll to position [332, 0]
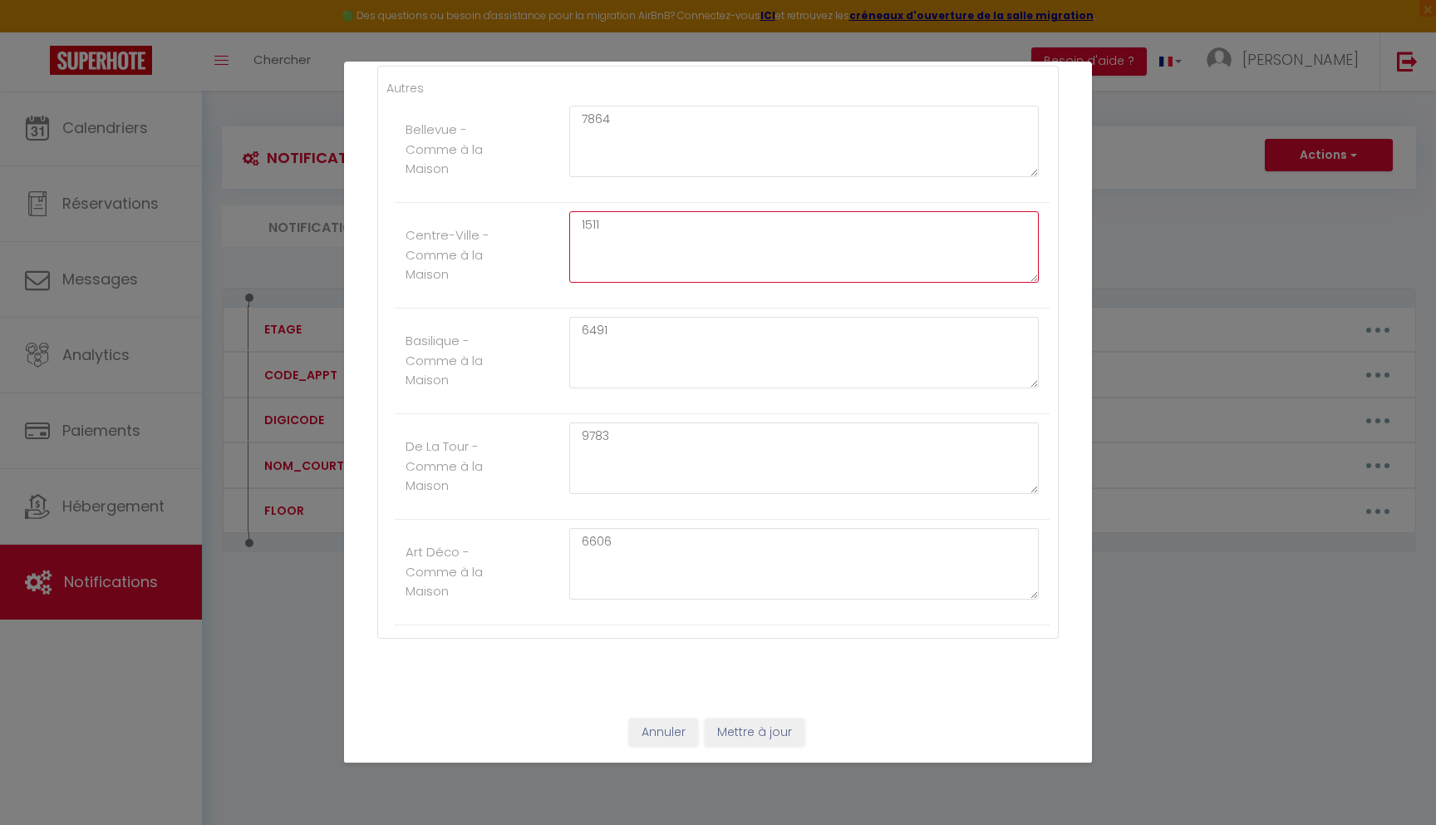
type textarea "1511"
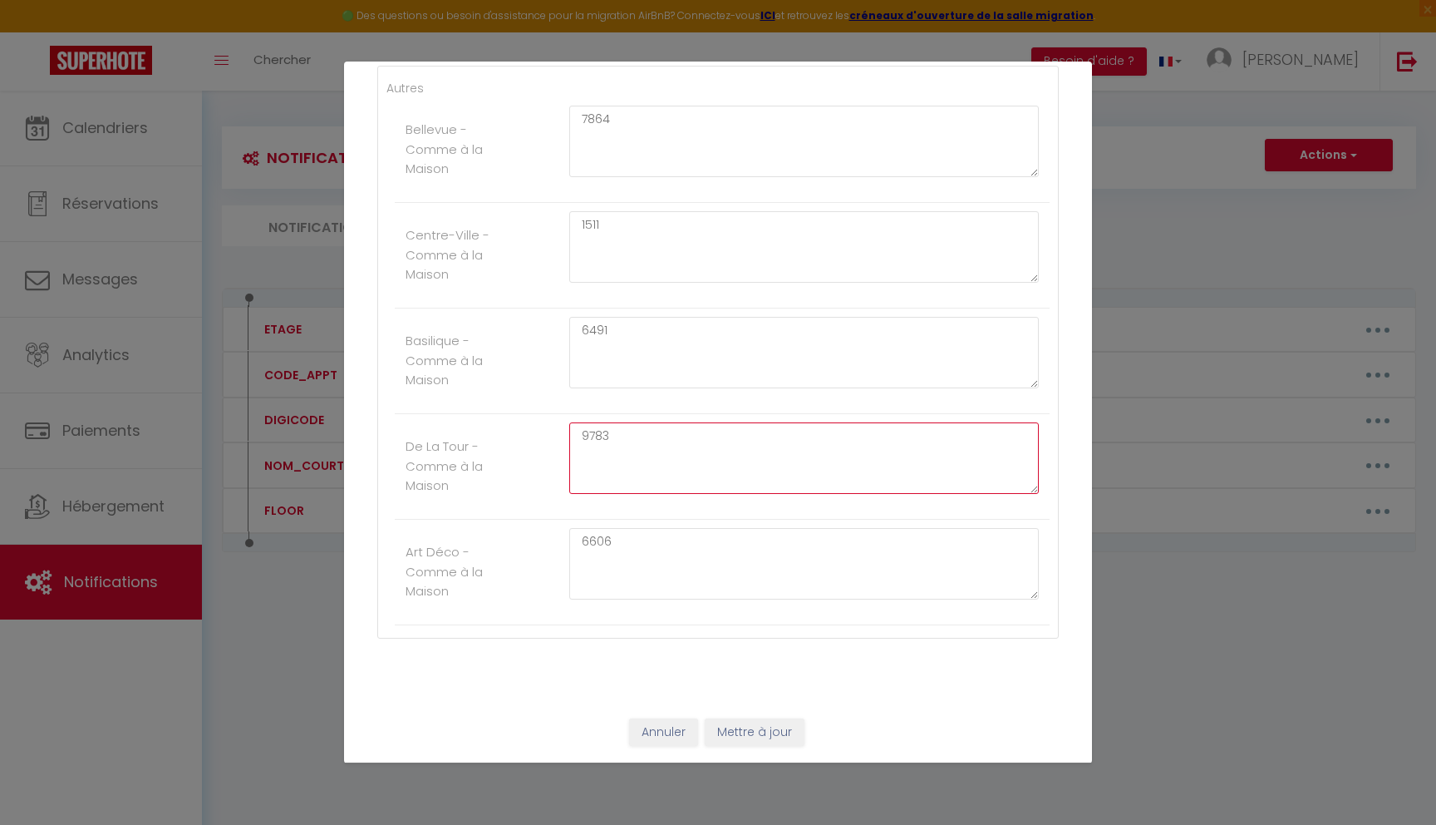
click at [623, 442] on textarea "9783" at bounding box center [804, 457] width 470 height 71
type textarea "9"
type textarea "2276"
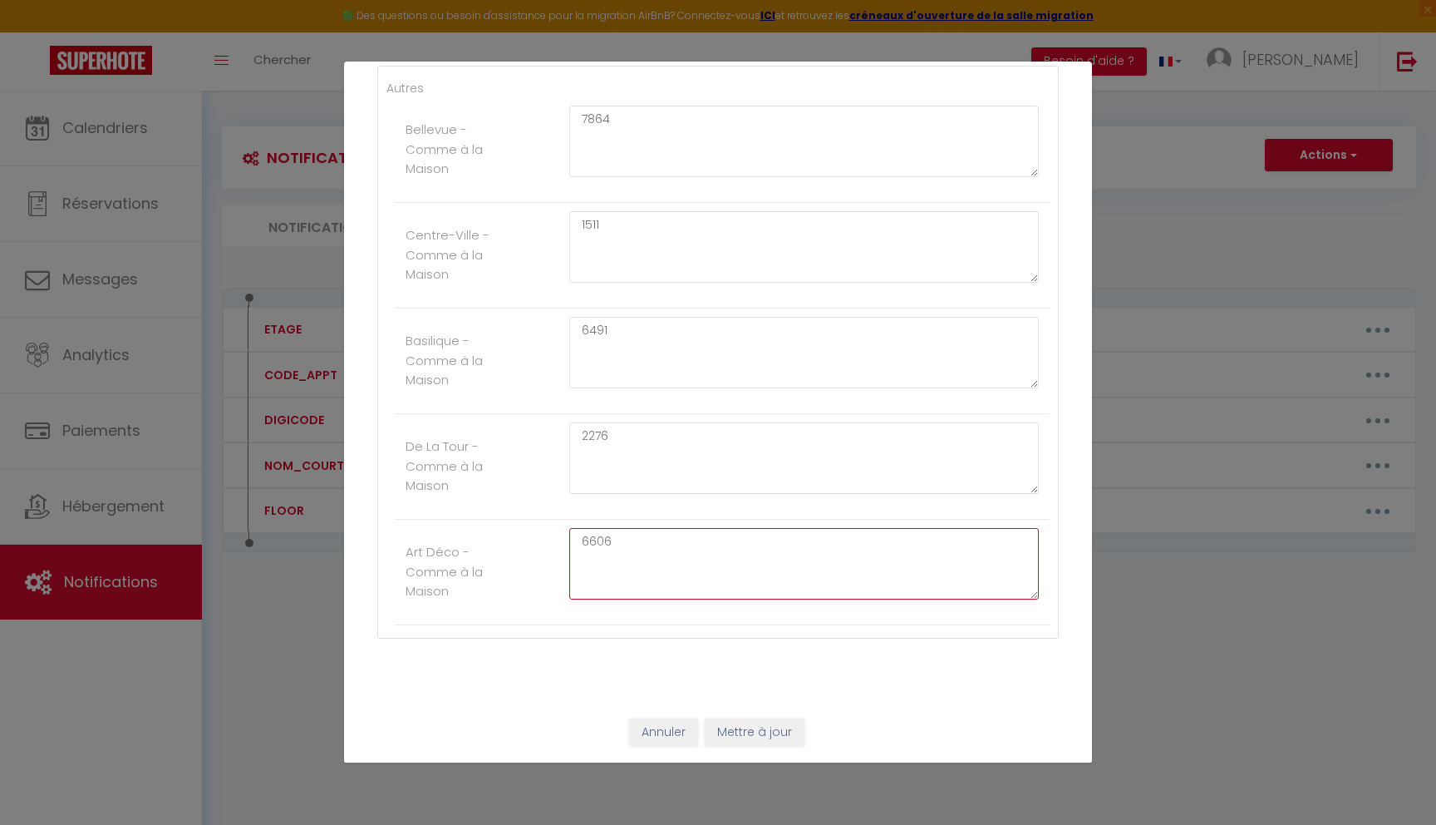
click at [669, 534] on textarea "6606" at bounding box center [804, 563] width 470 height 71
click at [736, 730] on button "Mettre à jour" at bounding box center [755, 732] width 100 height 28
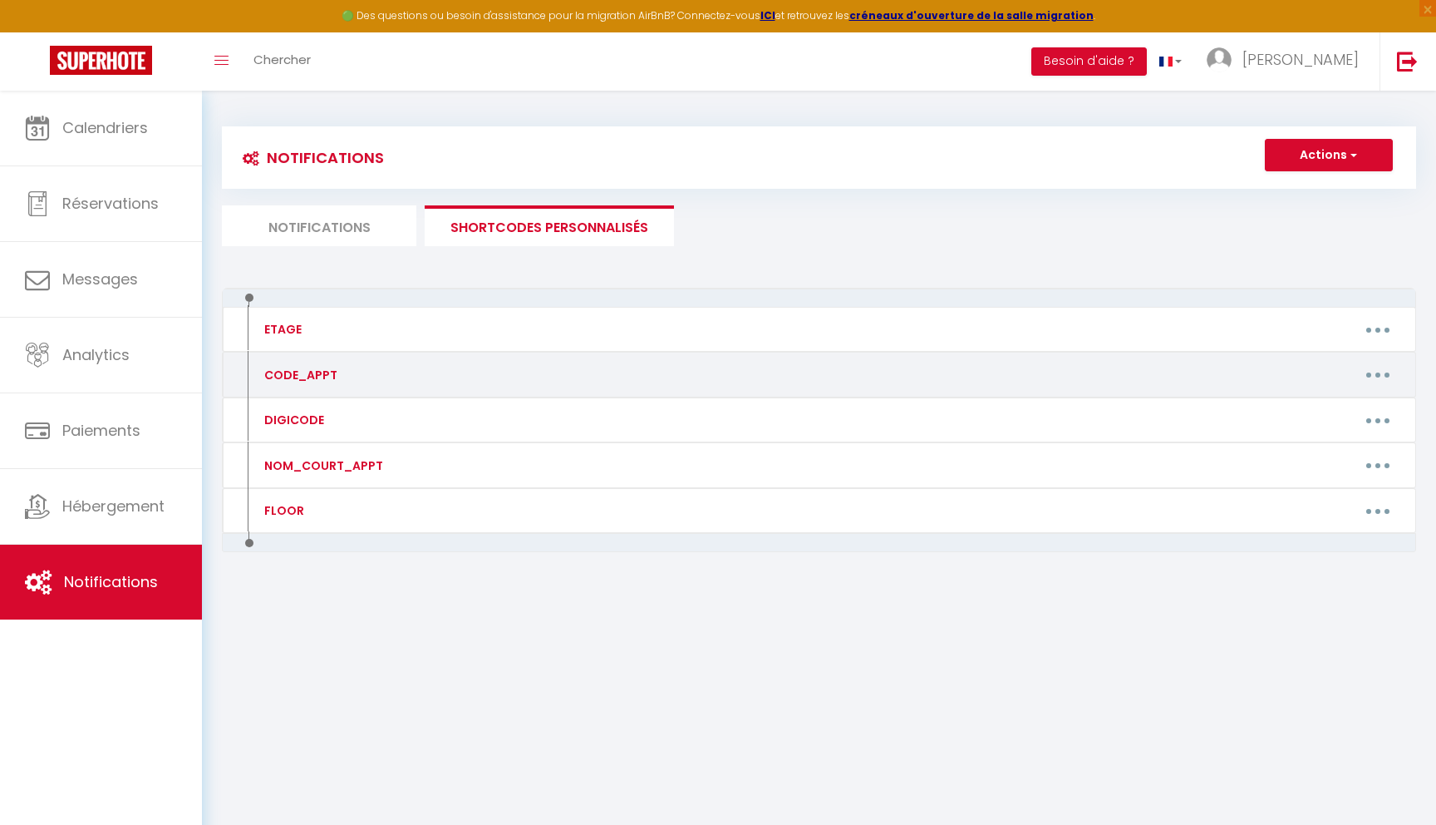
click at [1375, 382] on button "button" at bounding box center [1378, 375] width 47 height 27
click at [1315, 421] on link "Editer" at bounding box center [1334, 412] width 123 height 28
type input "CODE_APPT"
type textarea "Code boite à clés"
type textarea "7864"
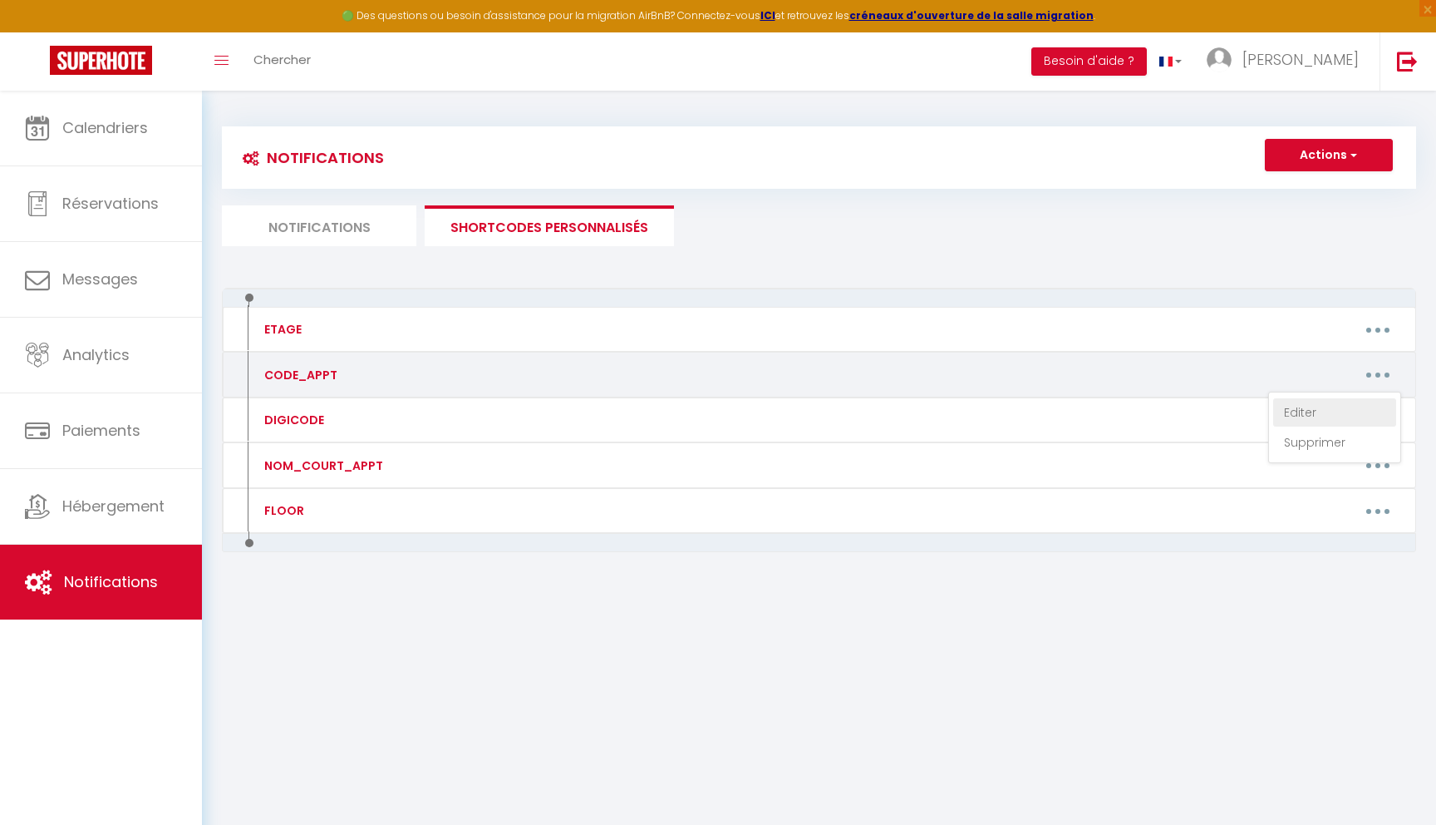
type textarea "1511"
type textarea "6491"
type textarea "2276"
type textarea "6606"
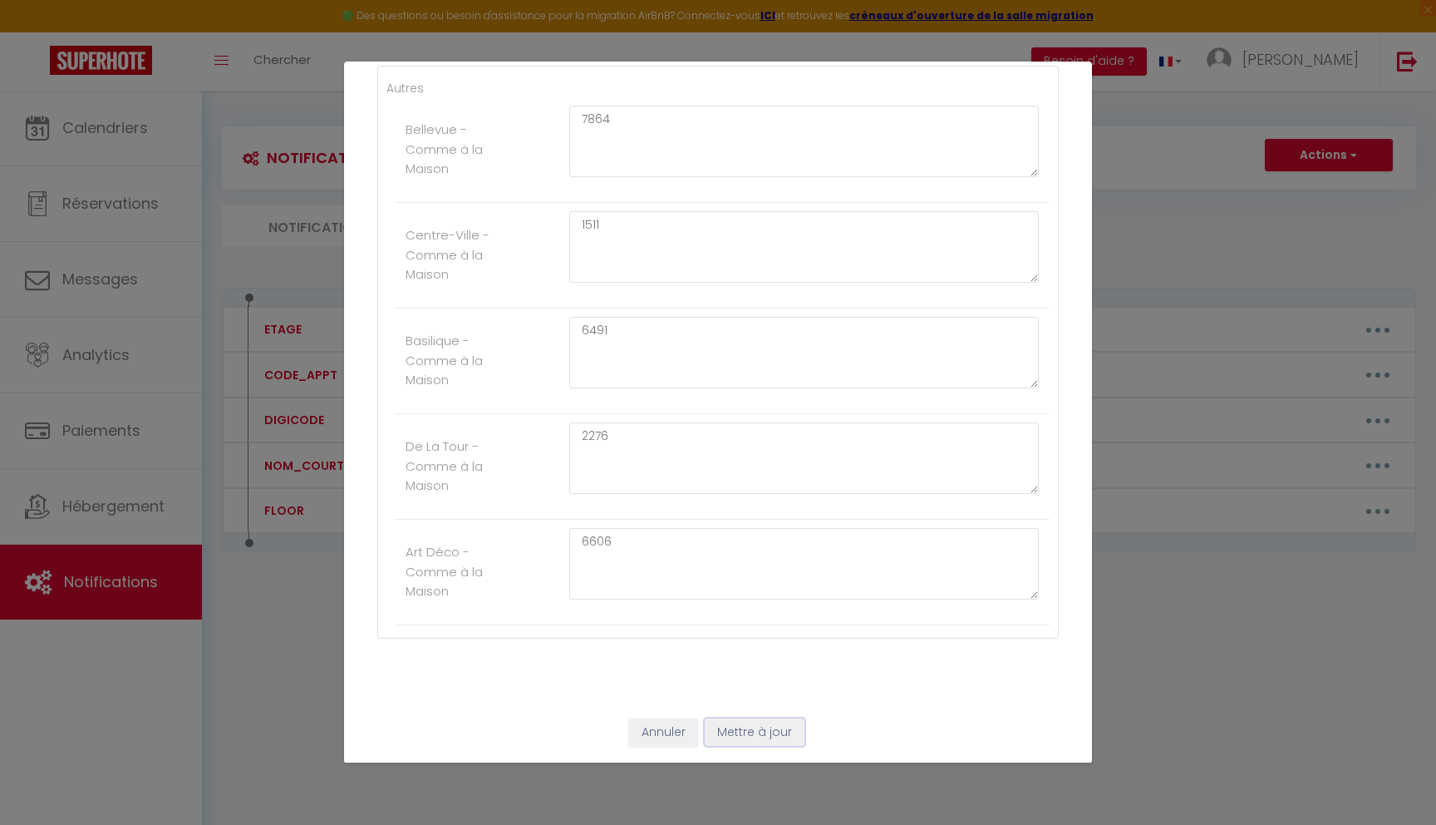
click at [745, 740] on button "Mettre à jour" at bounding box center [755, 732] width 100 height 28
